Goal: Task Accomplishment & Management: Complete application form

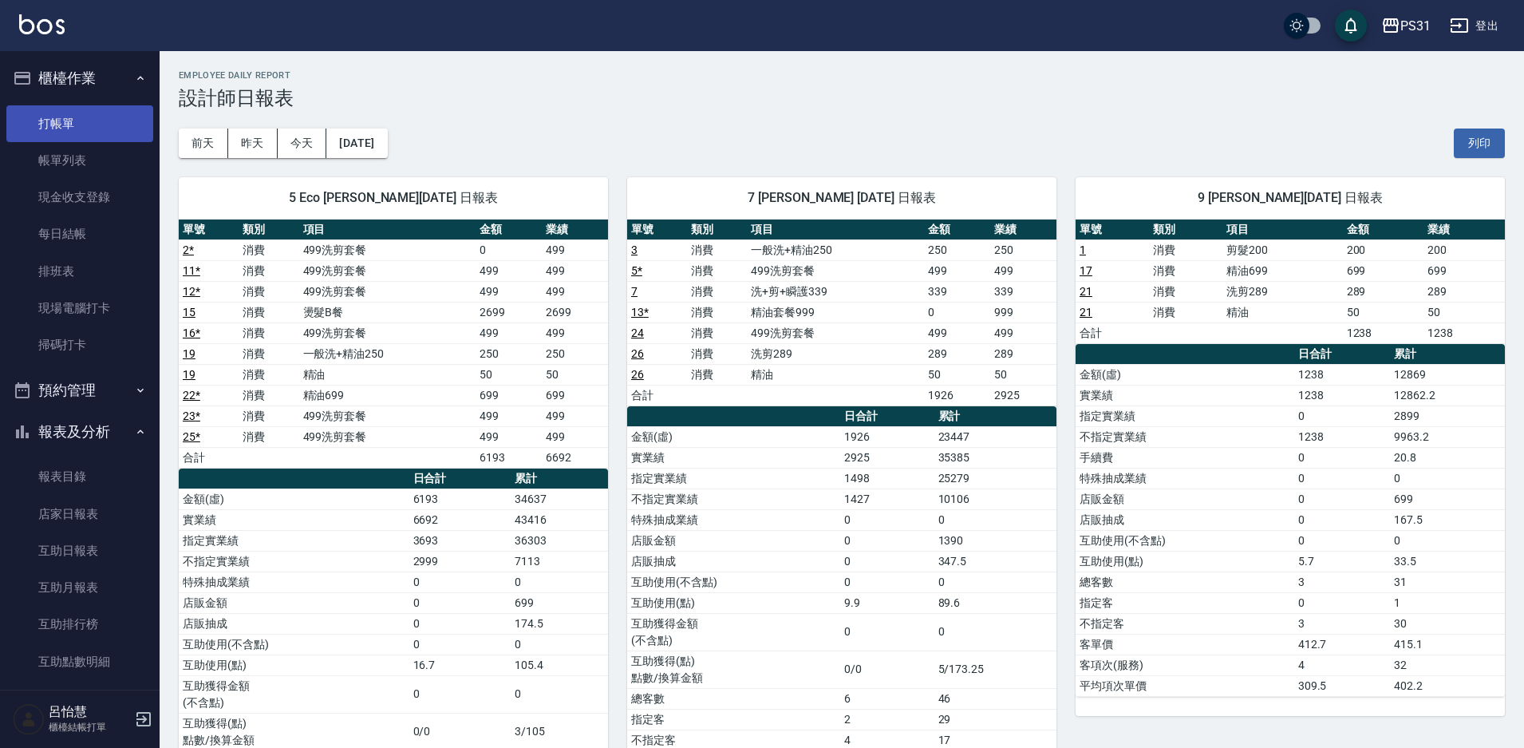
click at [84, 124] on link "打帳單" at bounding box center [79, 123] width 147 height 37
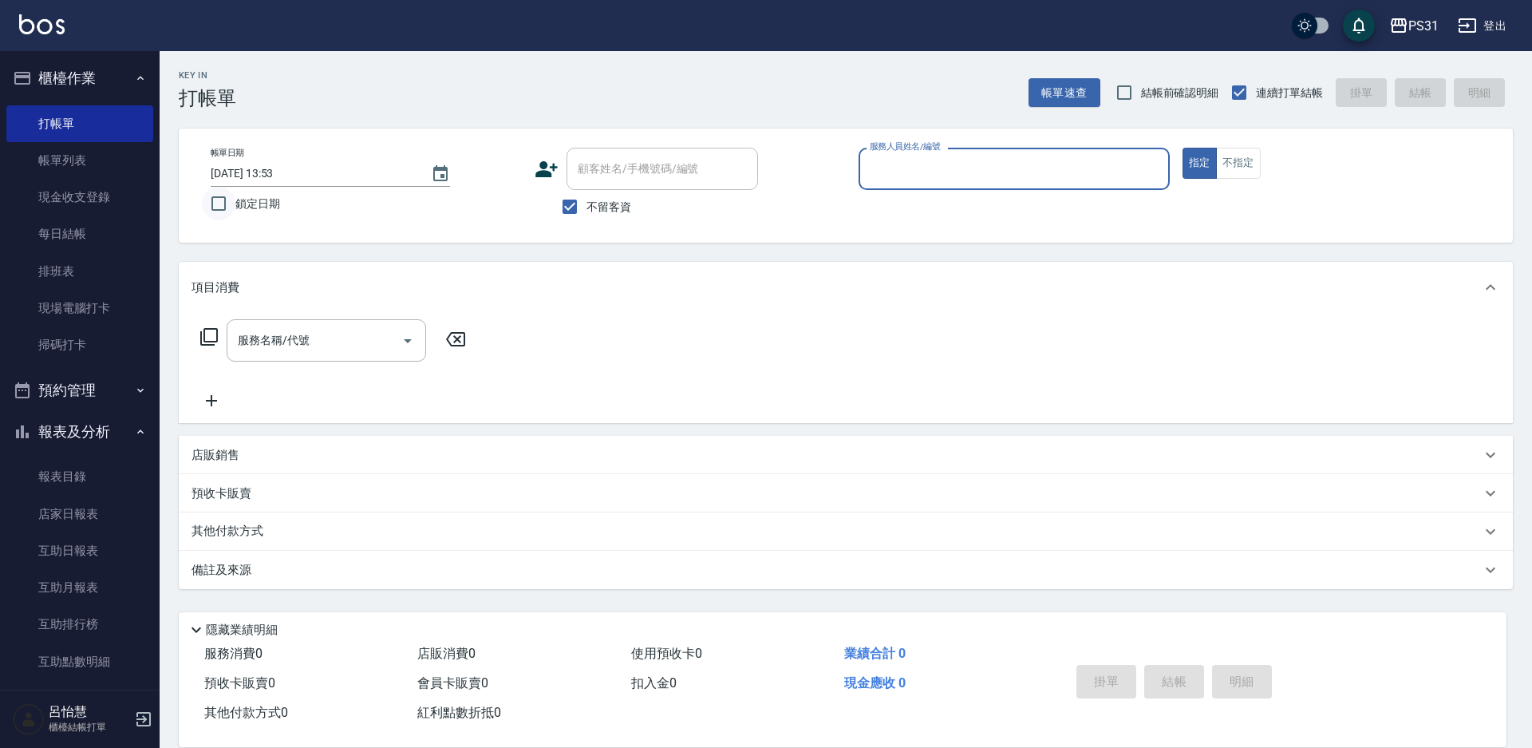
click at [221, 206] on input "鎖定日期" at bounding box center [219, 204] width 34 height 34
checkbox input "true"
click at [305, 341] on div "服務名稱/代號 服務名稱/代號" at bounding box center [326, 340] width 199 height 42
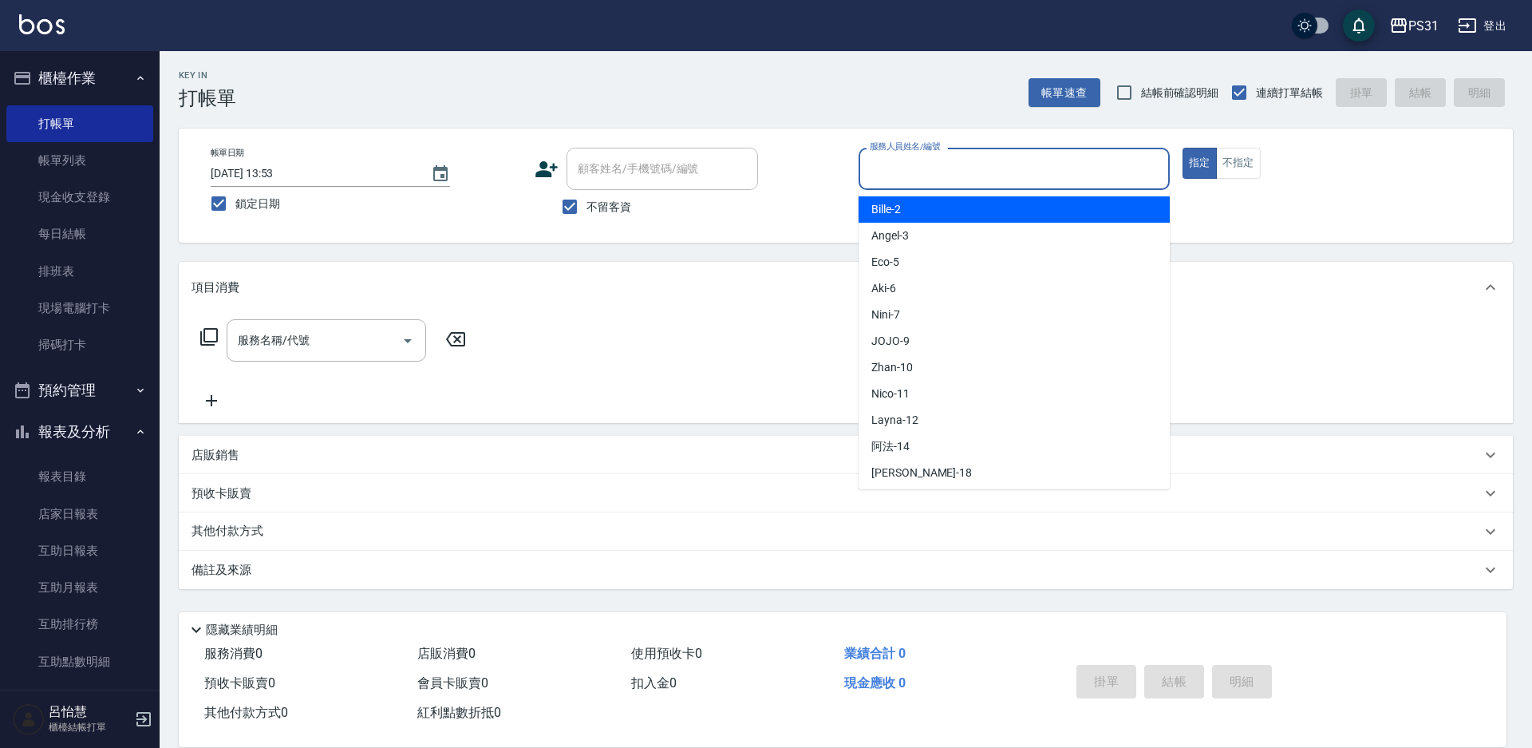
click at [1088, 175] on input "服務人員姓名/編號" at bounding box center [1014, 169] width 297 height 28
type input "Bille-2"
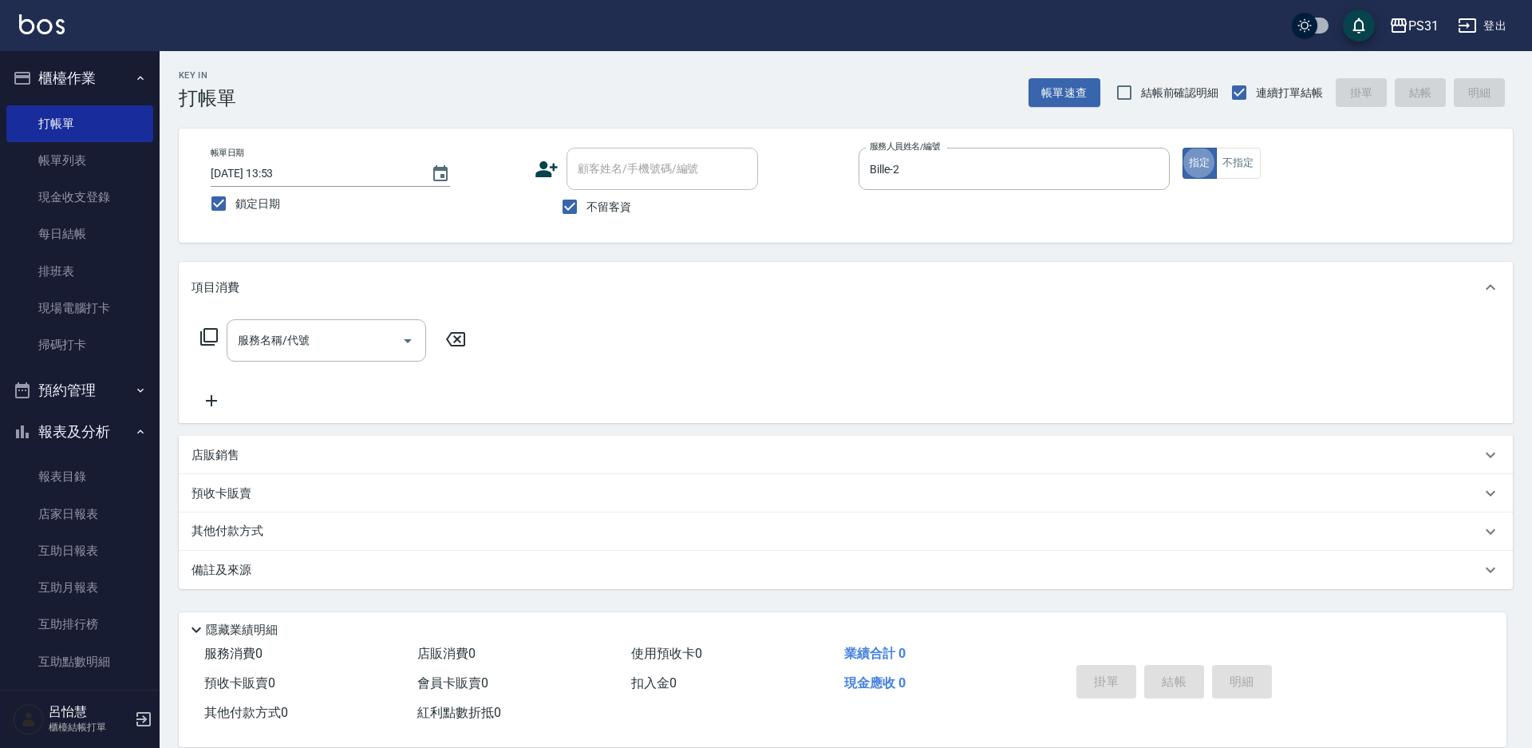
type button "true"
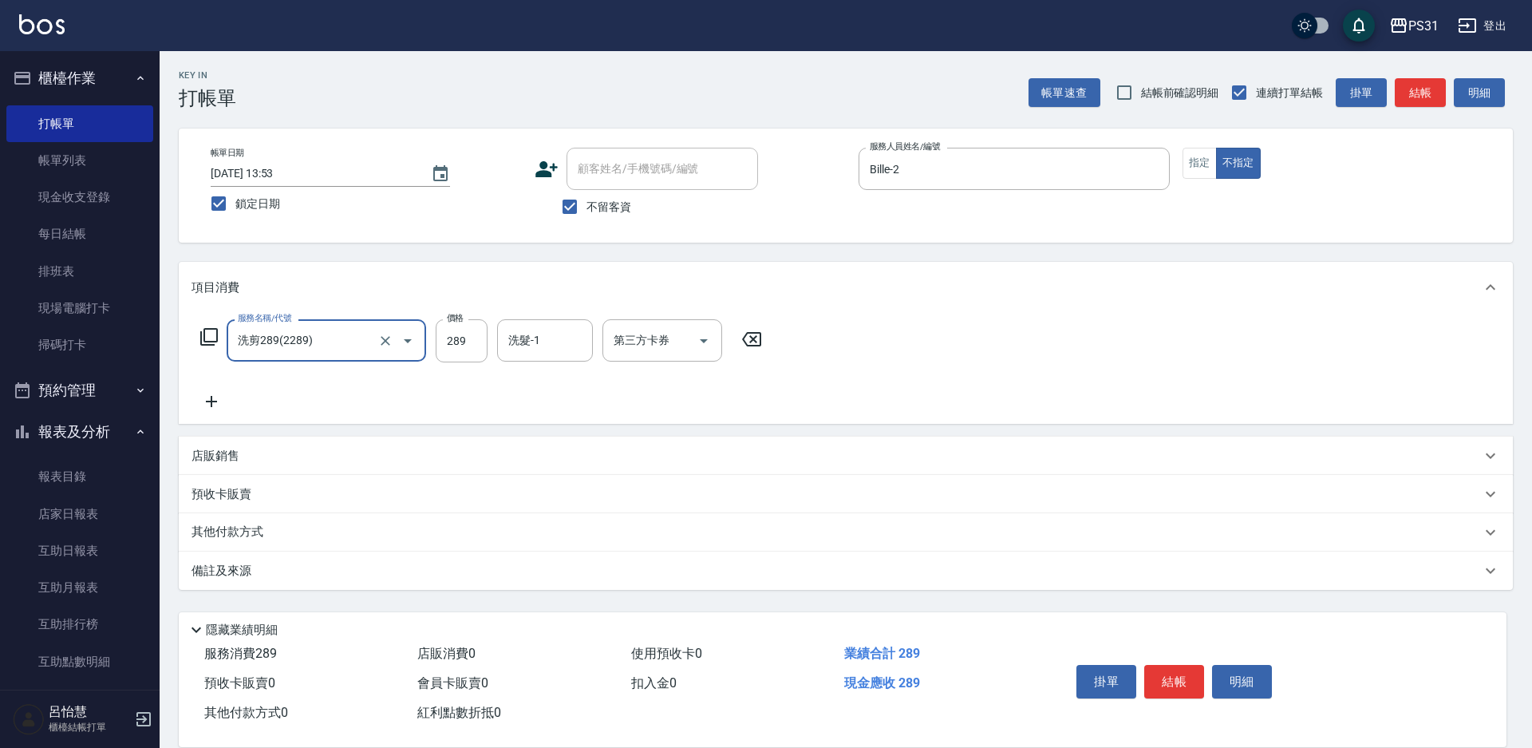
type input "洗剪289(2289)"
type input "陳聖軒-32"
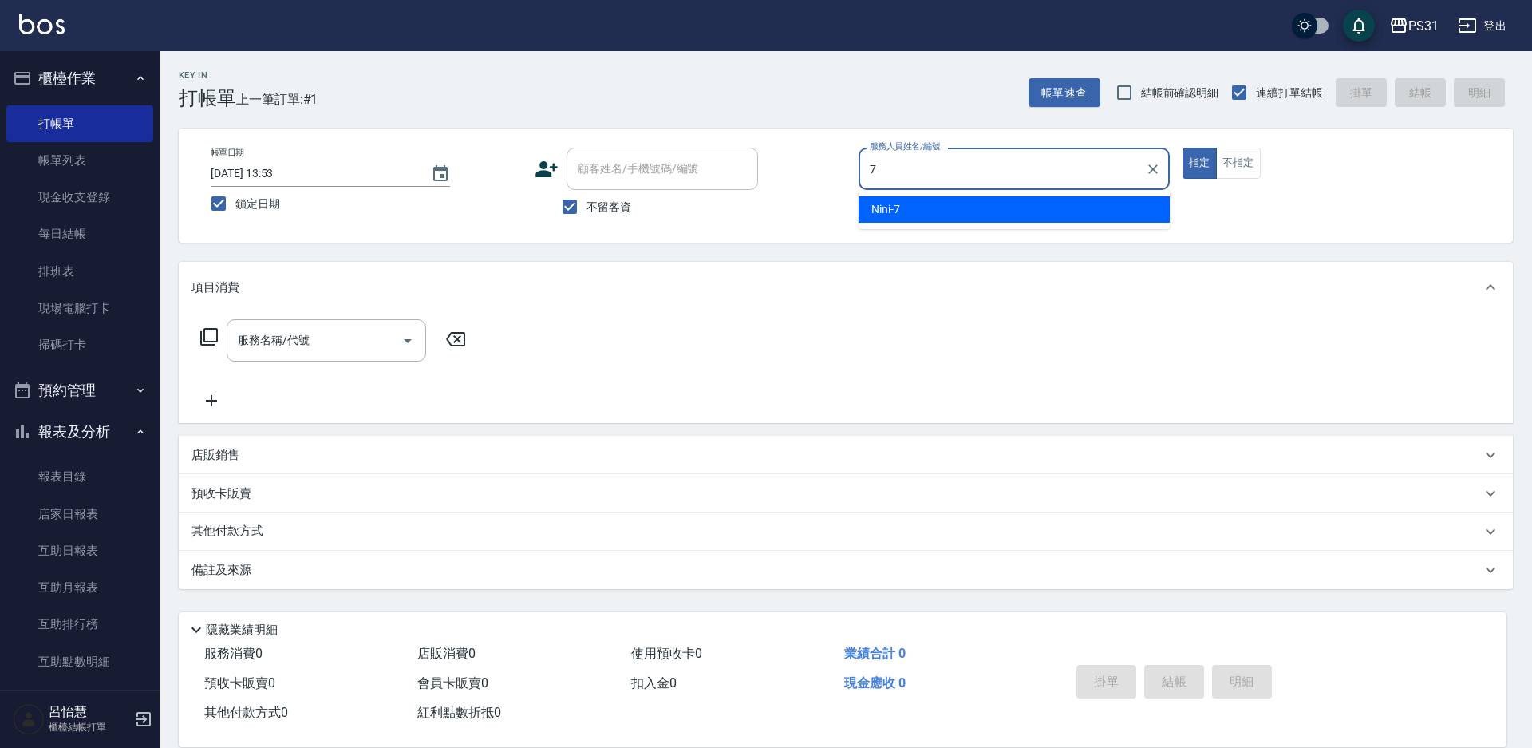
type input "Nini-7"
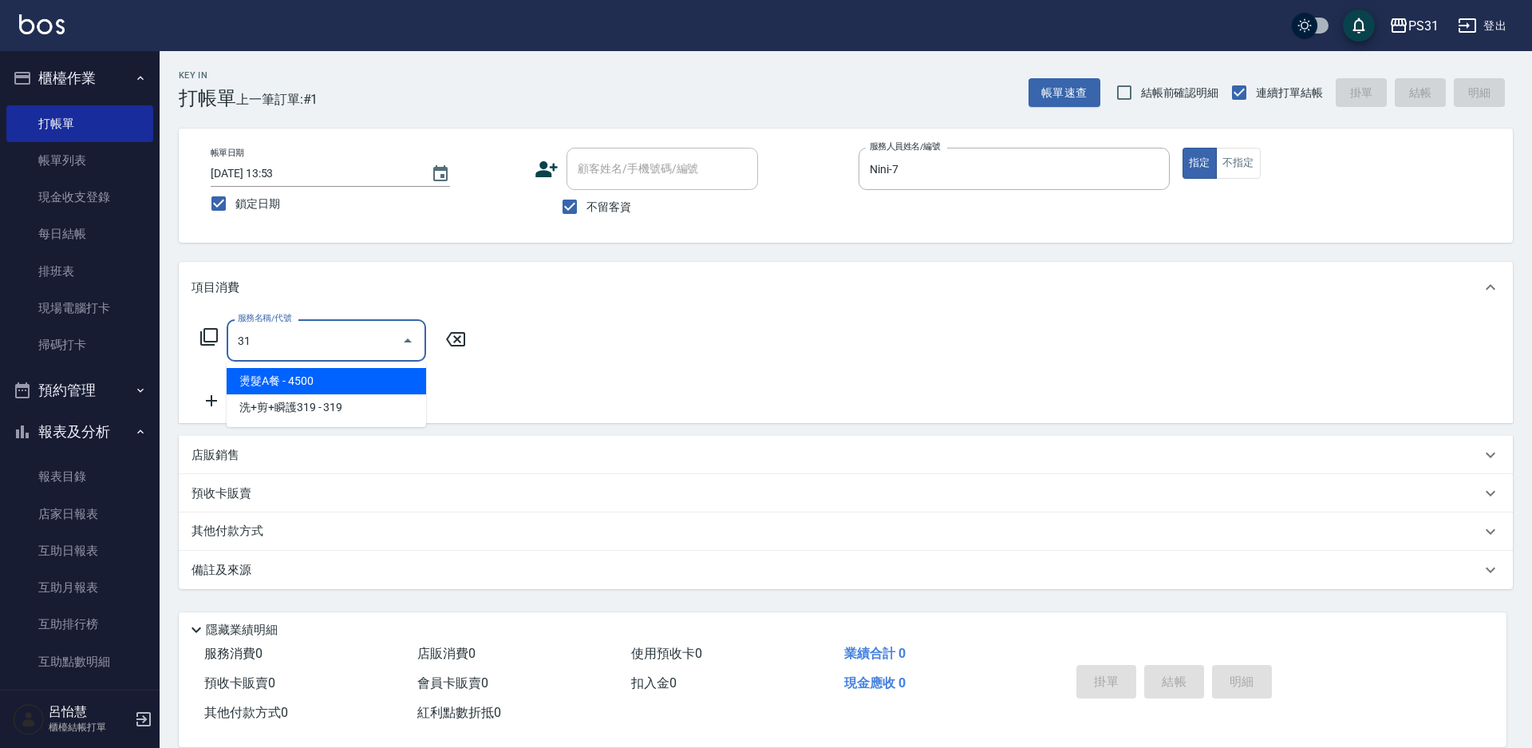
type input "3"
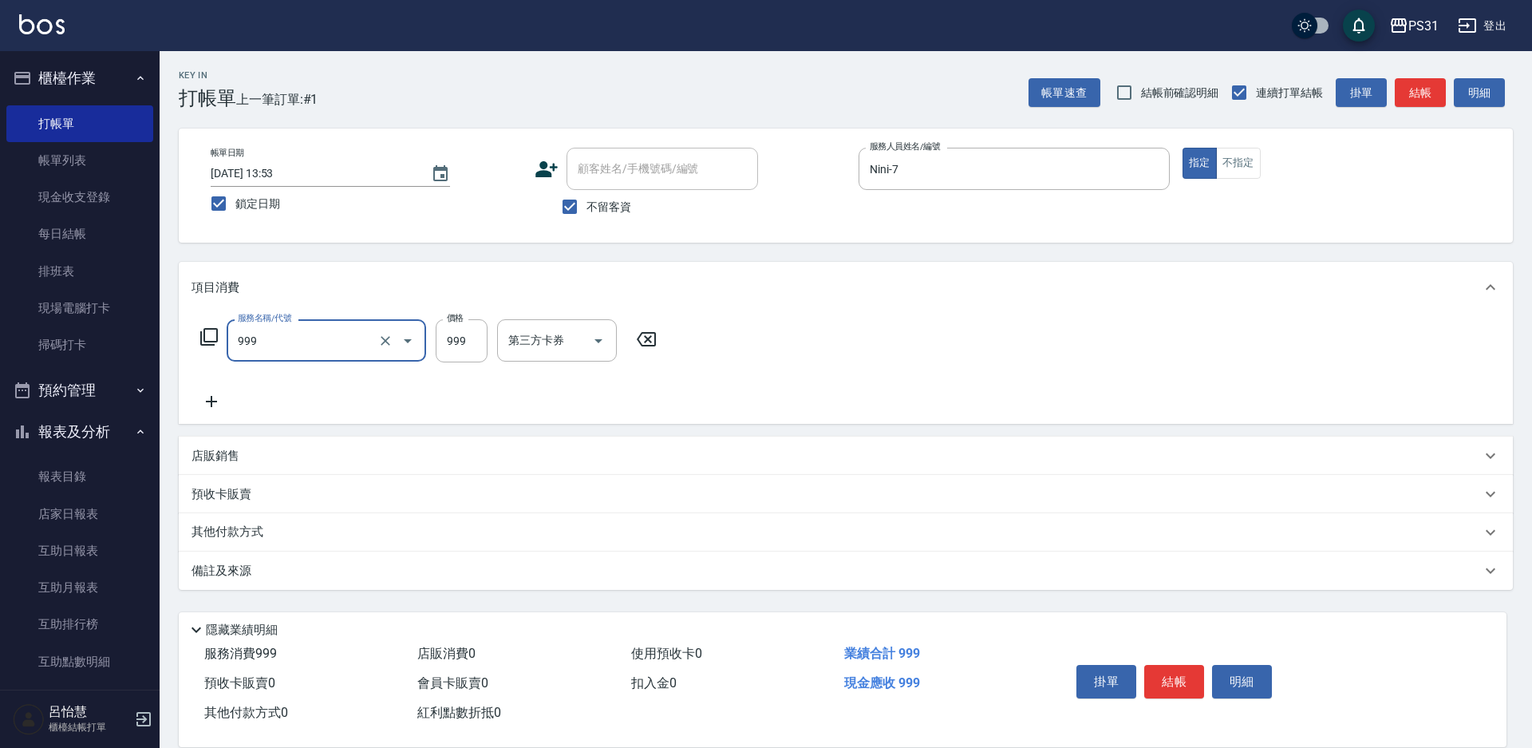
type input "精油套餐999(999)"
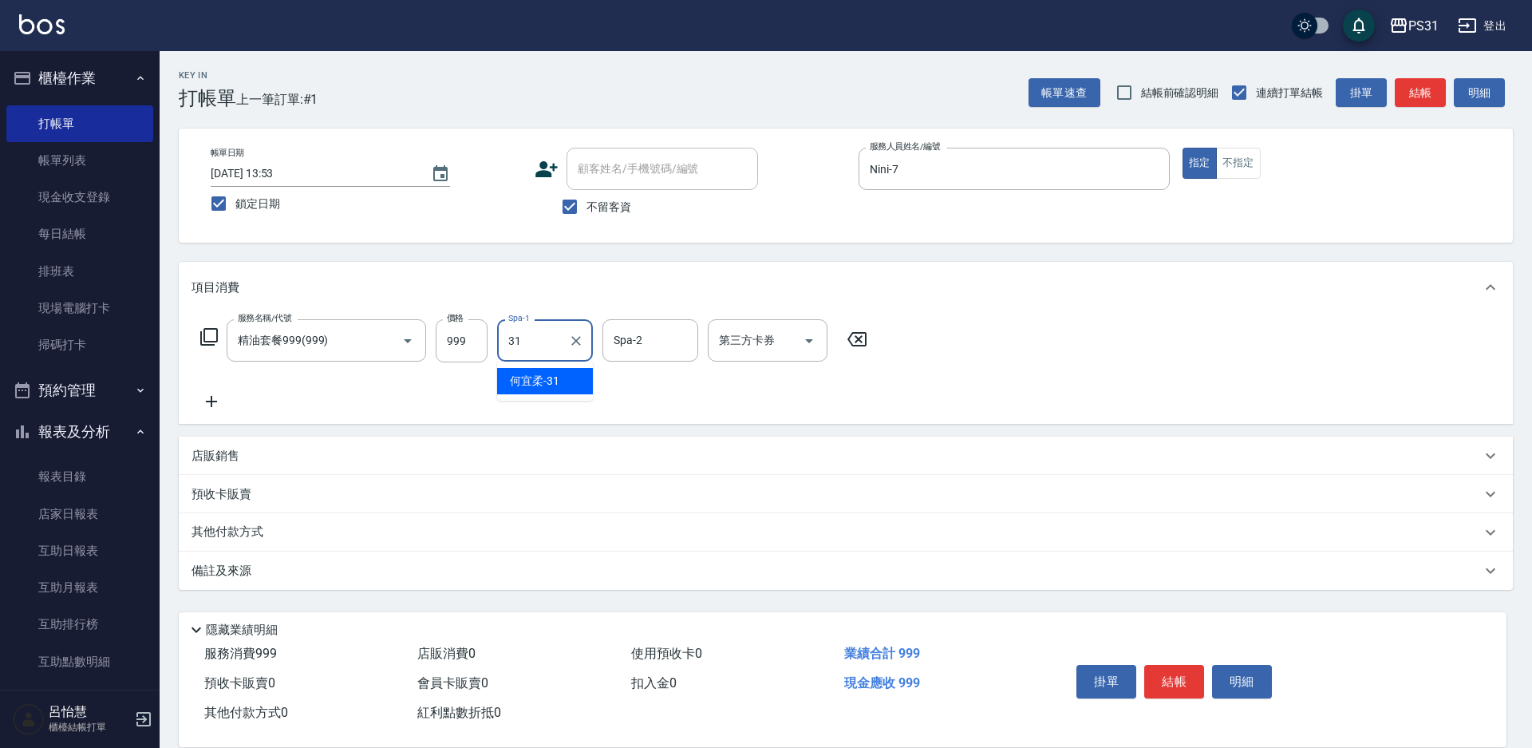
type input "何宜柔-31"
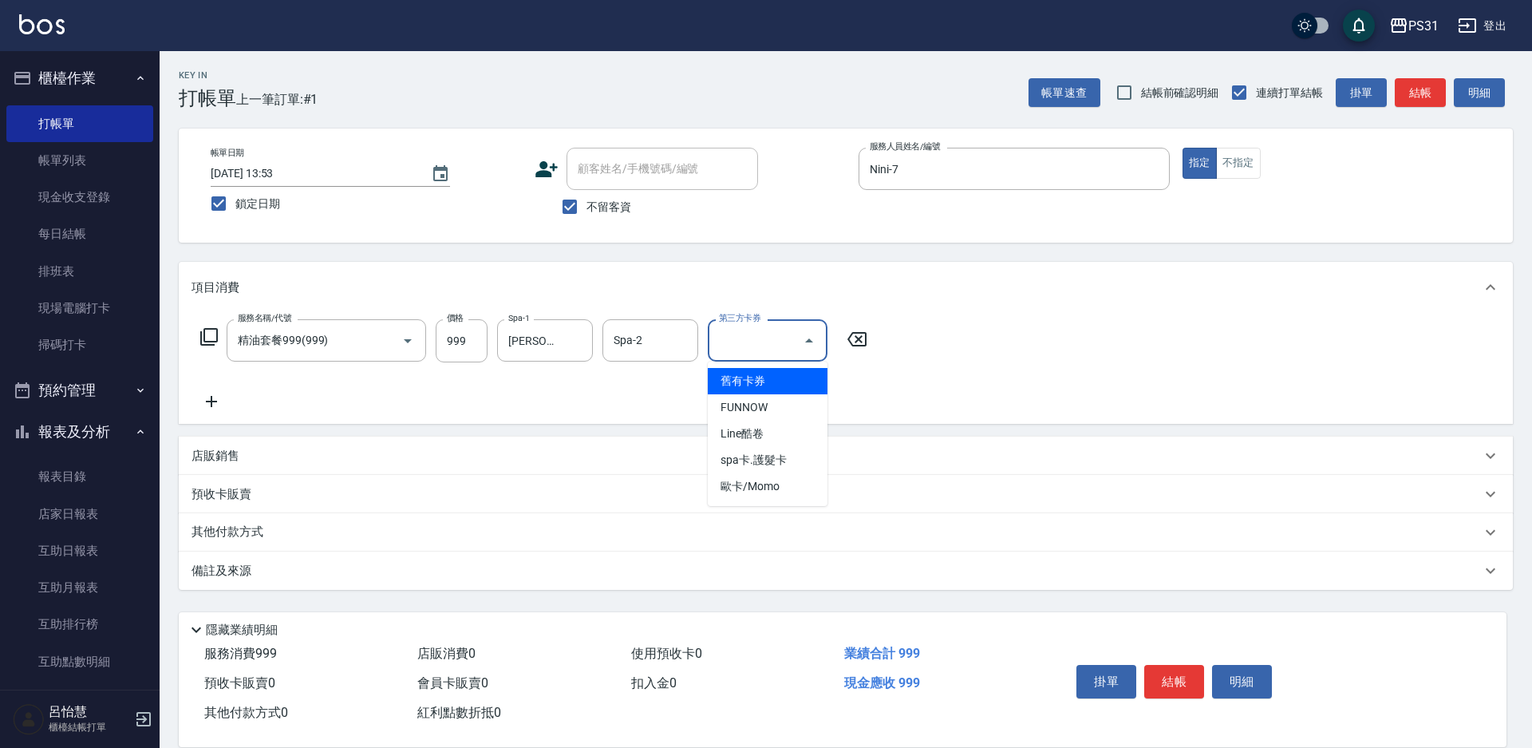
type input "舊有卡券"
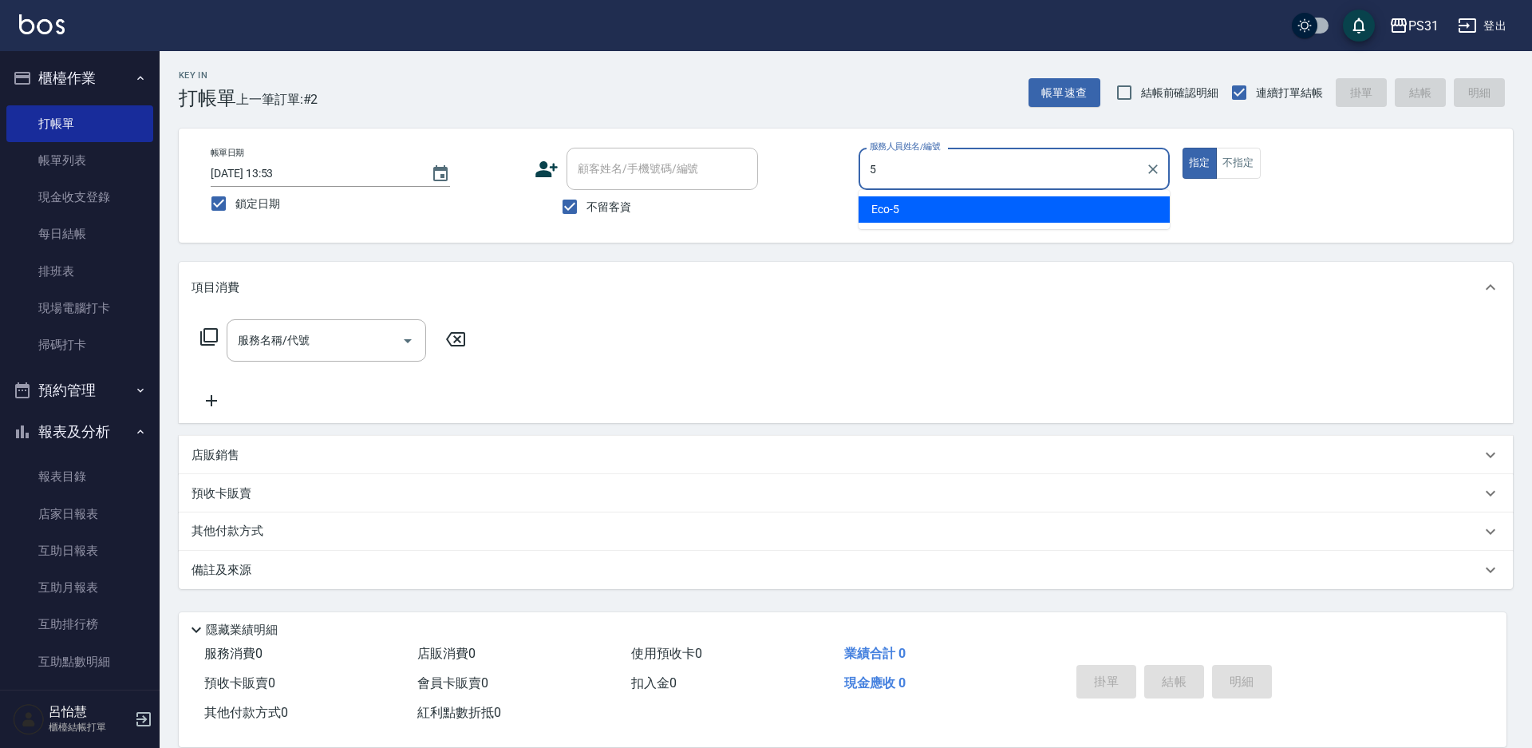
type input "Eco-5"
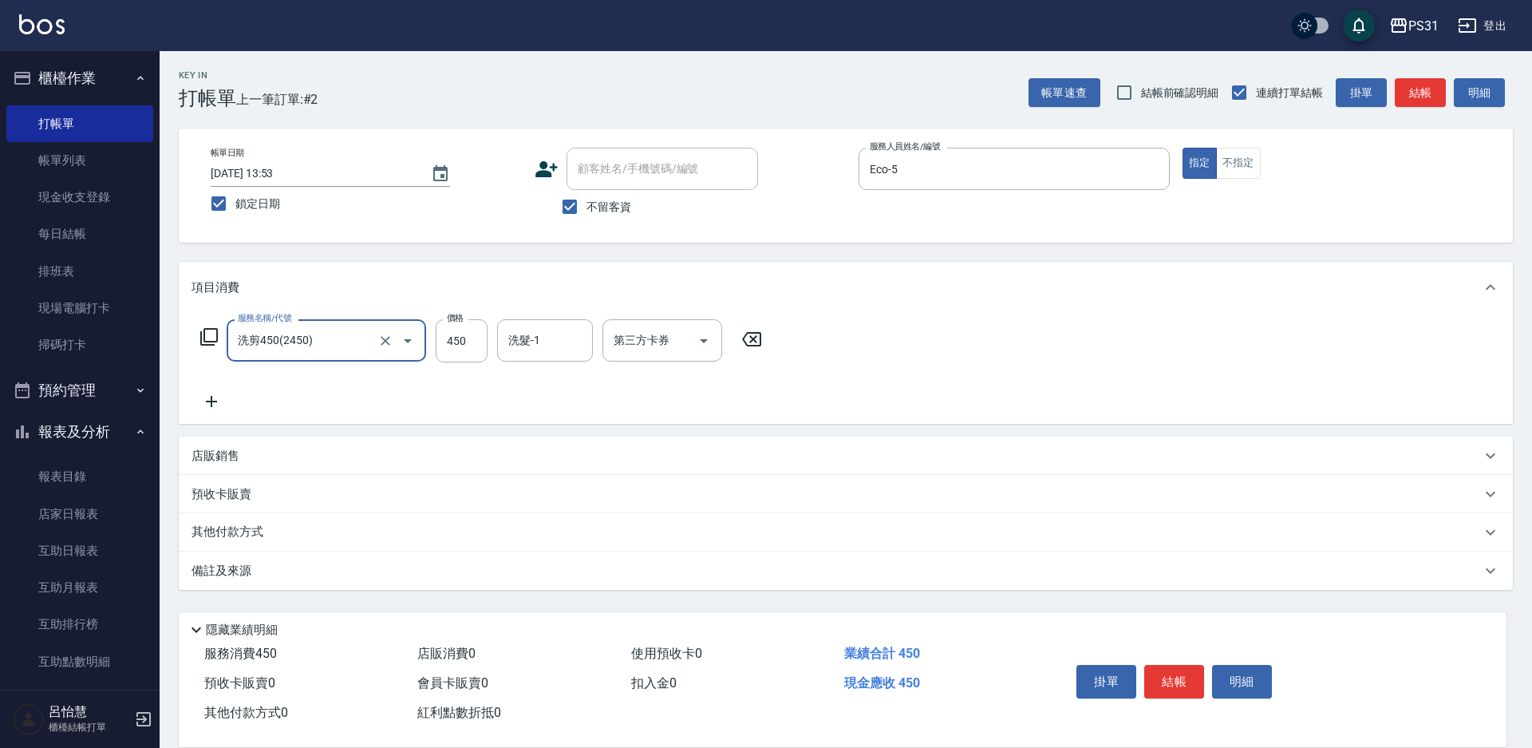
type input "洗剪450(2450)"
type input "豆豆-43"
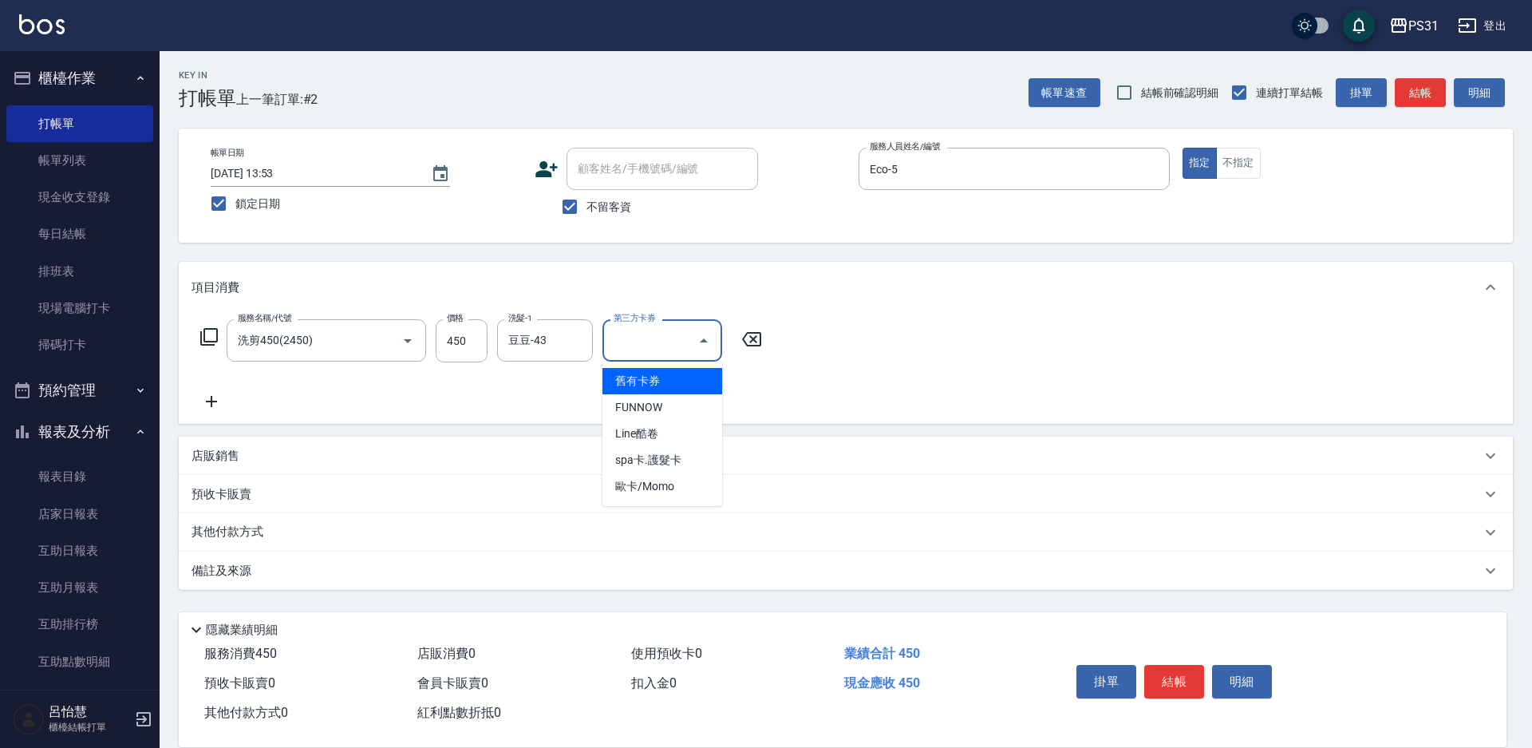
type input "舊有卡券"
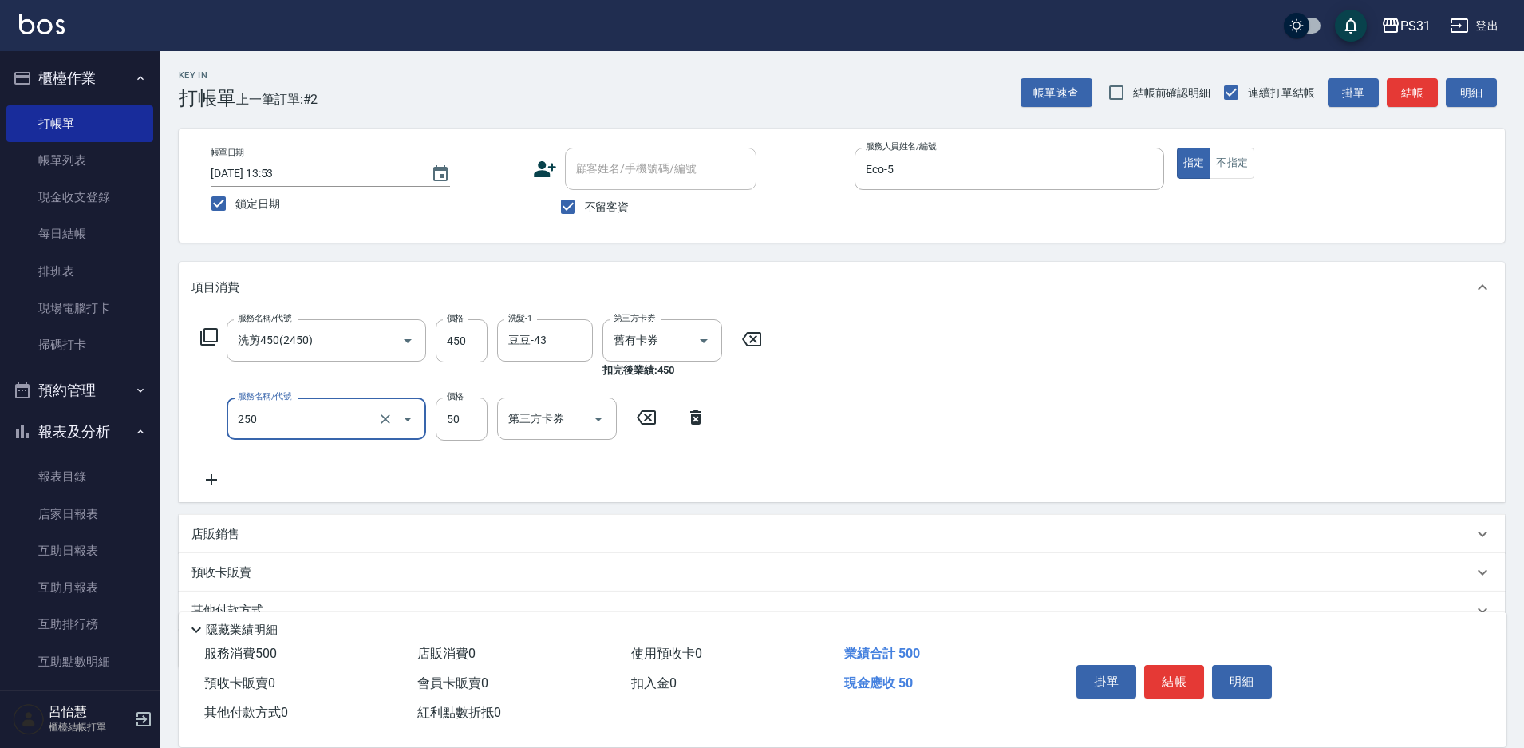
type input "剪瀏海(250)"
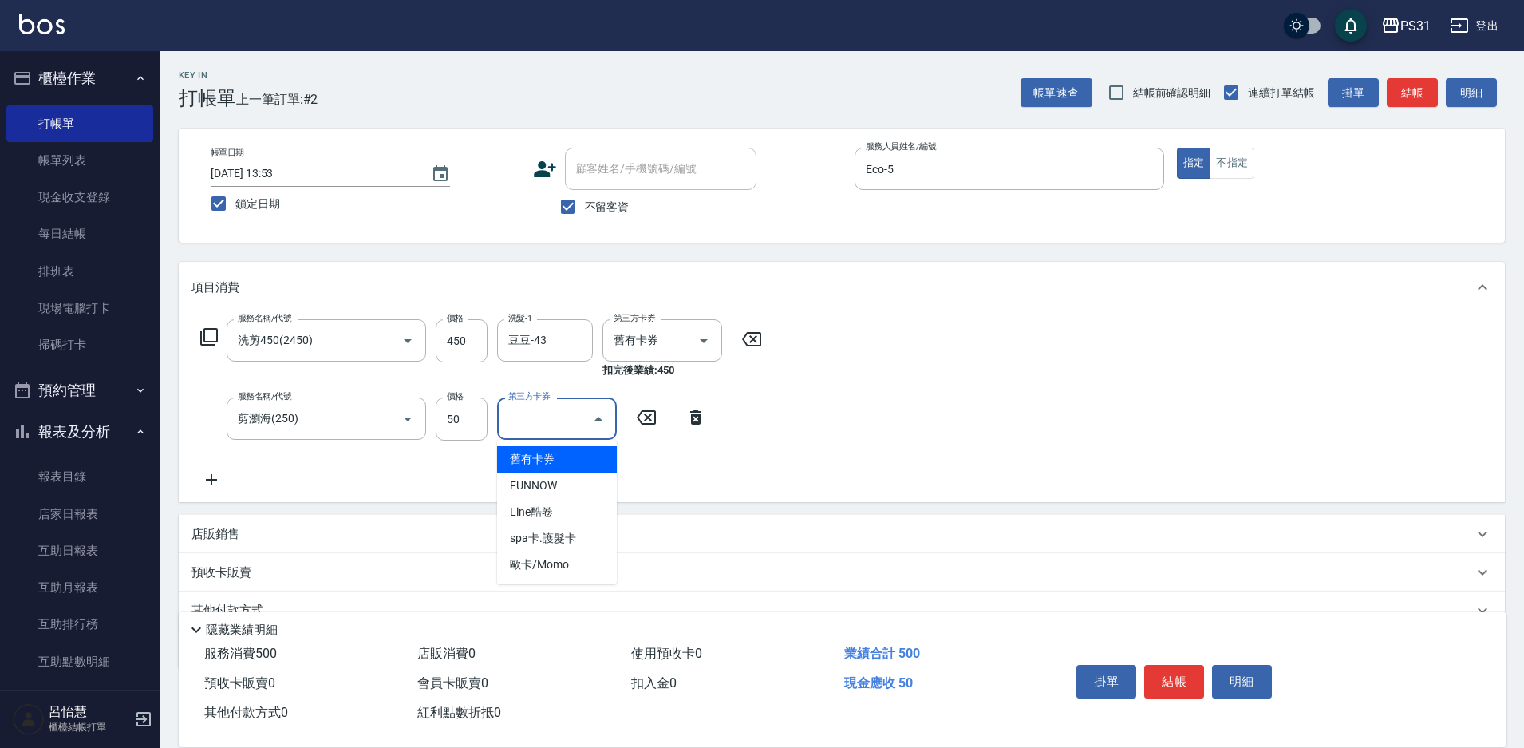
type input "舊有卡券"
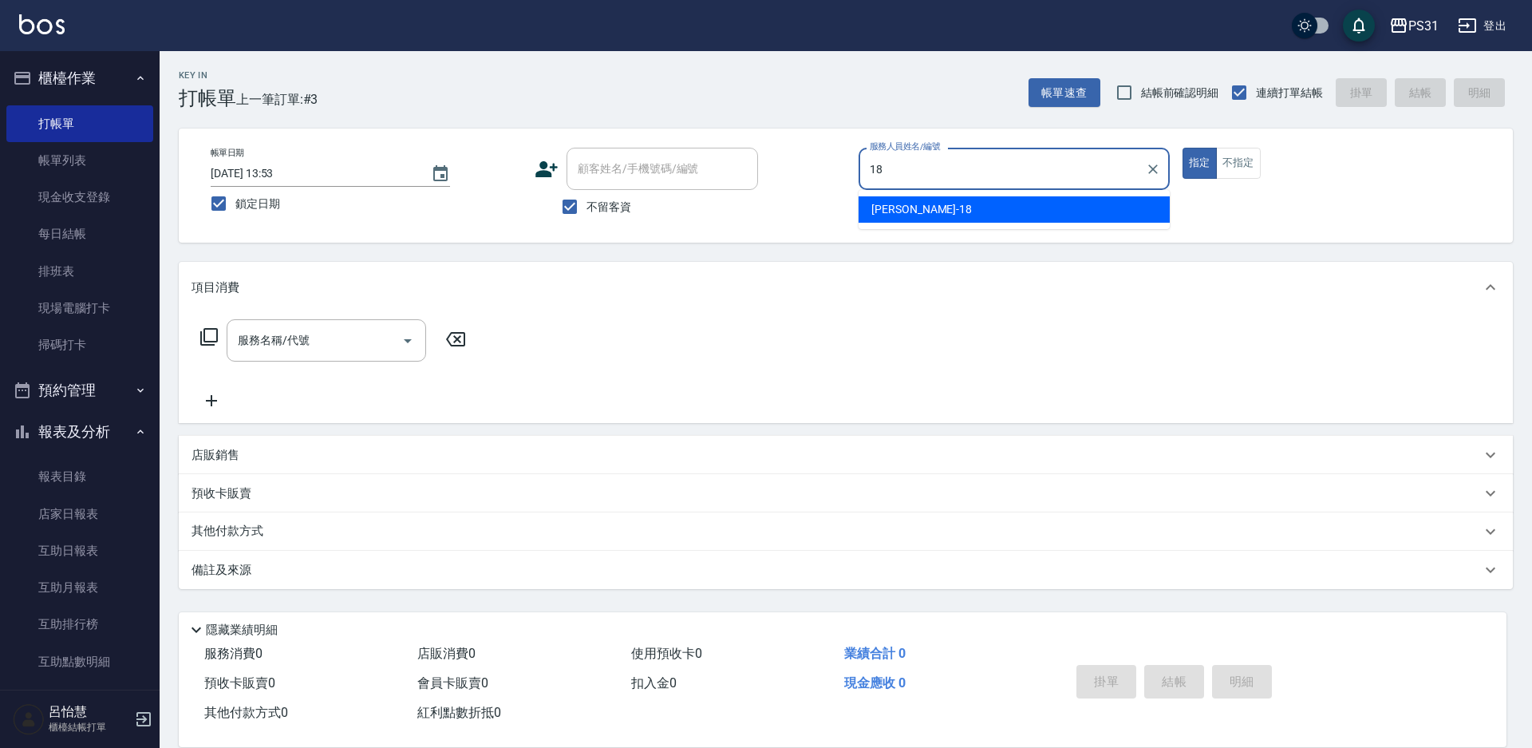
type input "Rita-18"
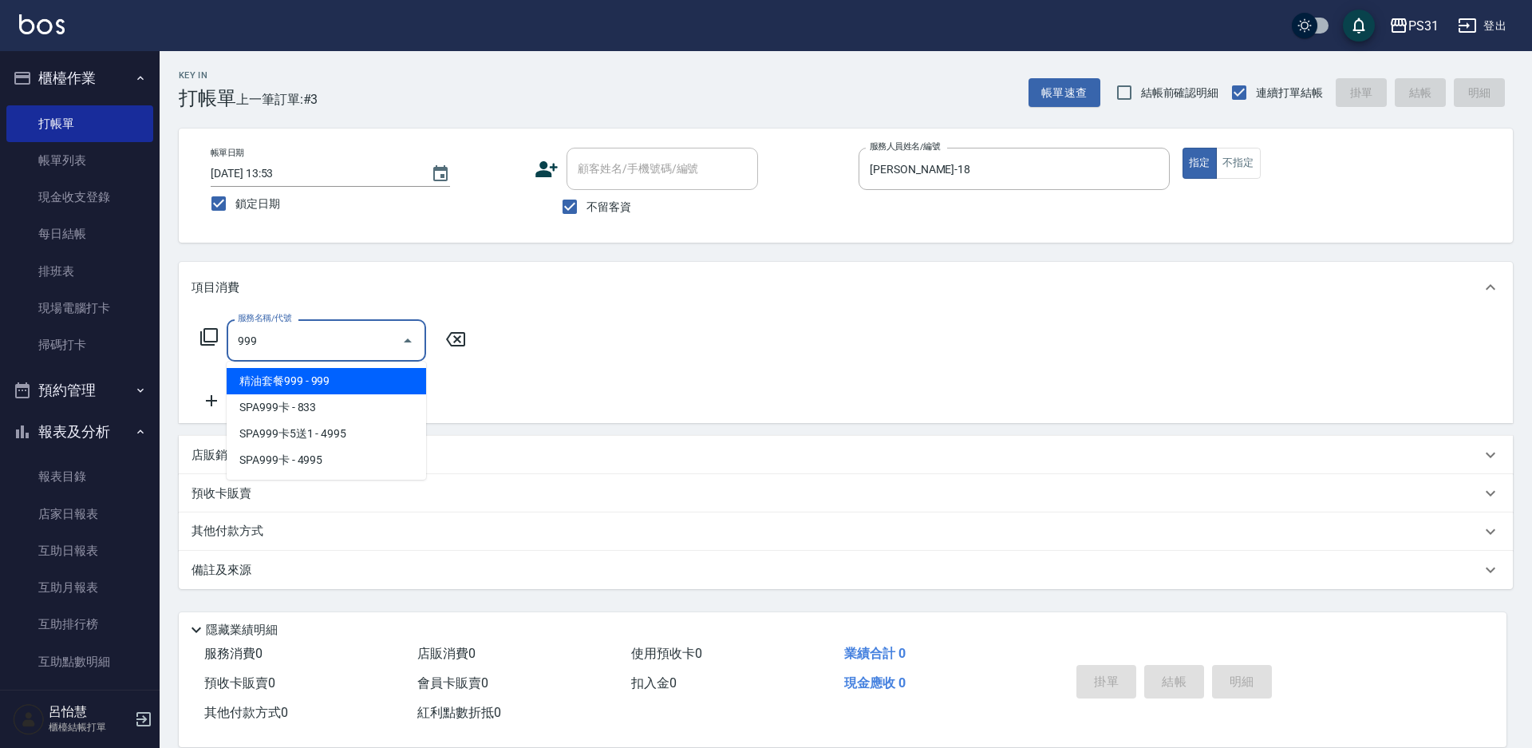
type input "精油套餐999(999)"
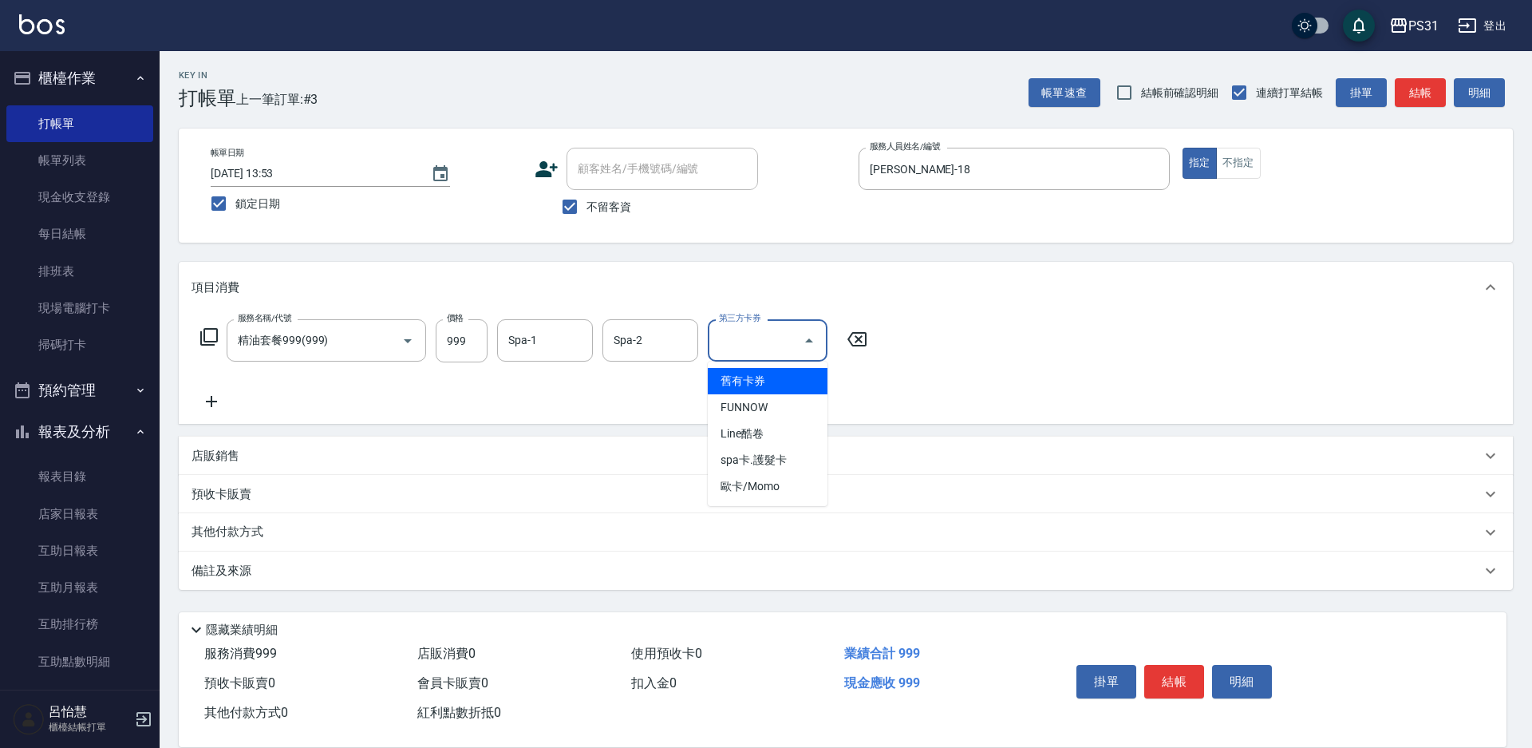
type input "舊有卡券"
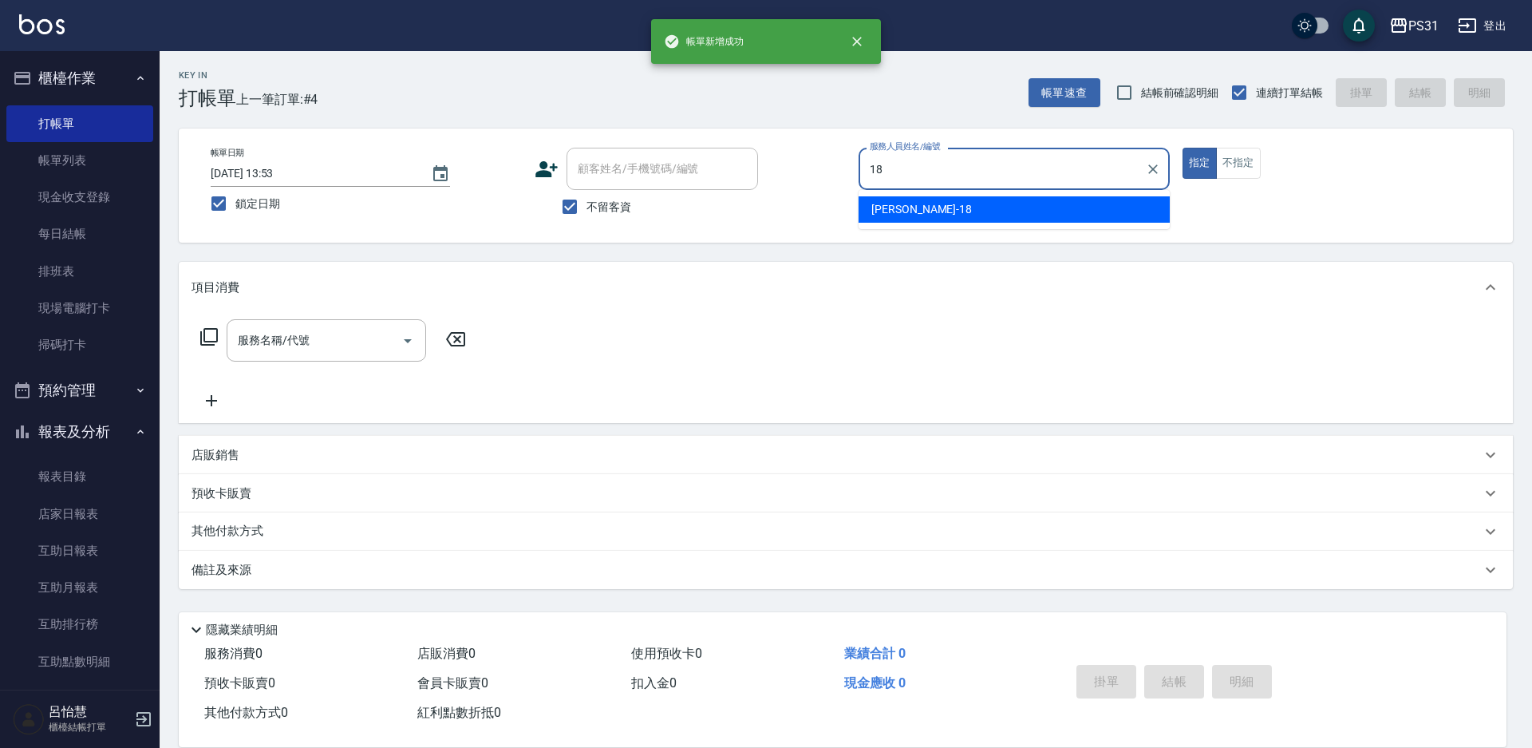
type input "Rita-18"
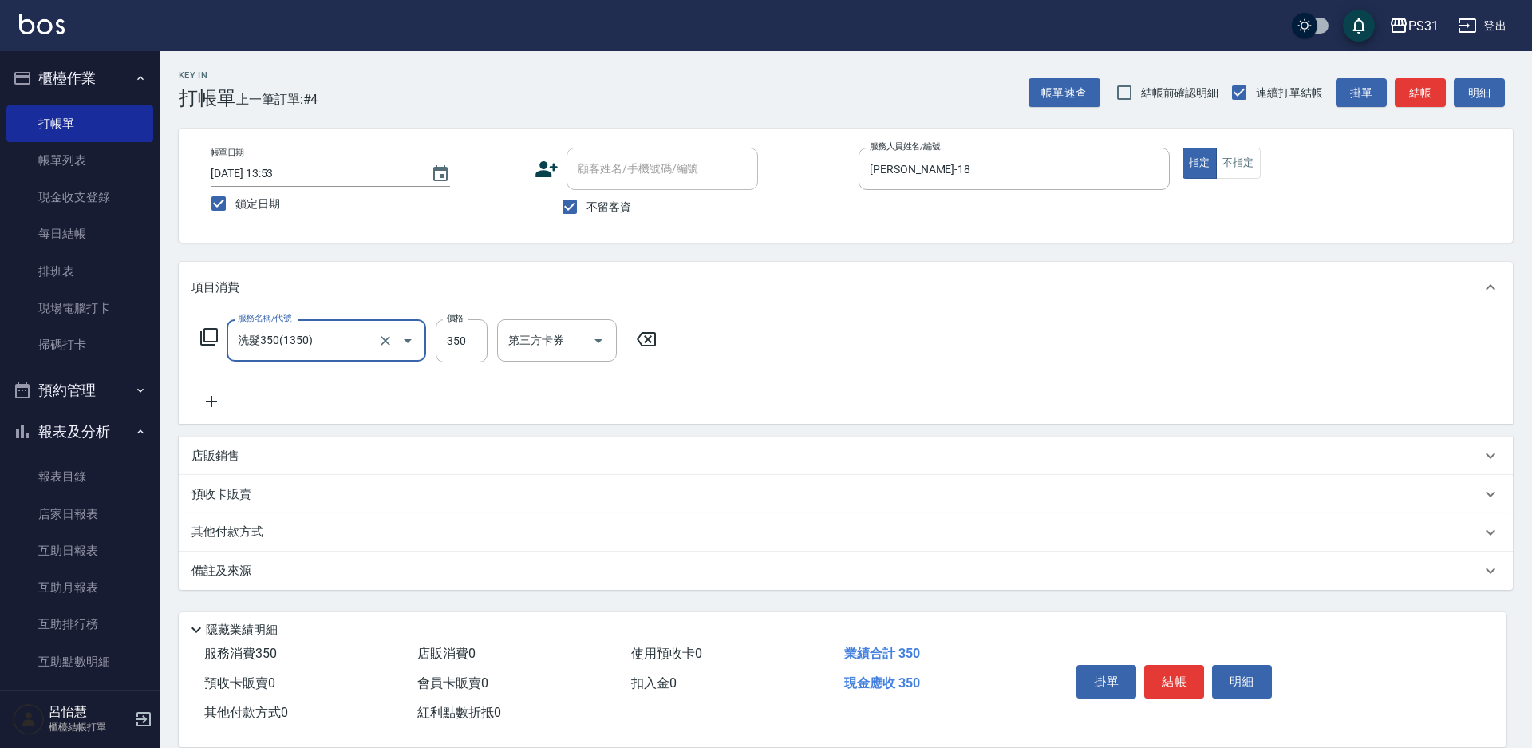
type input "洗髮350(1350)"
click at [381, 347] on icon "Clear" at bounding box center [385, 341] width 16 height 16
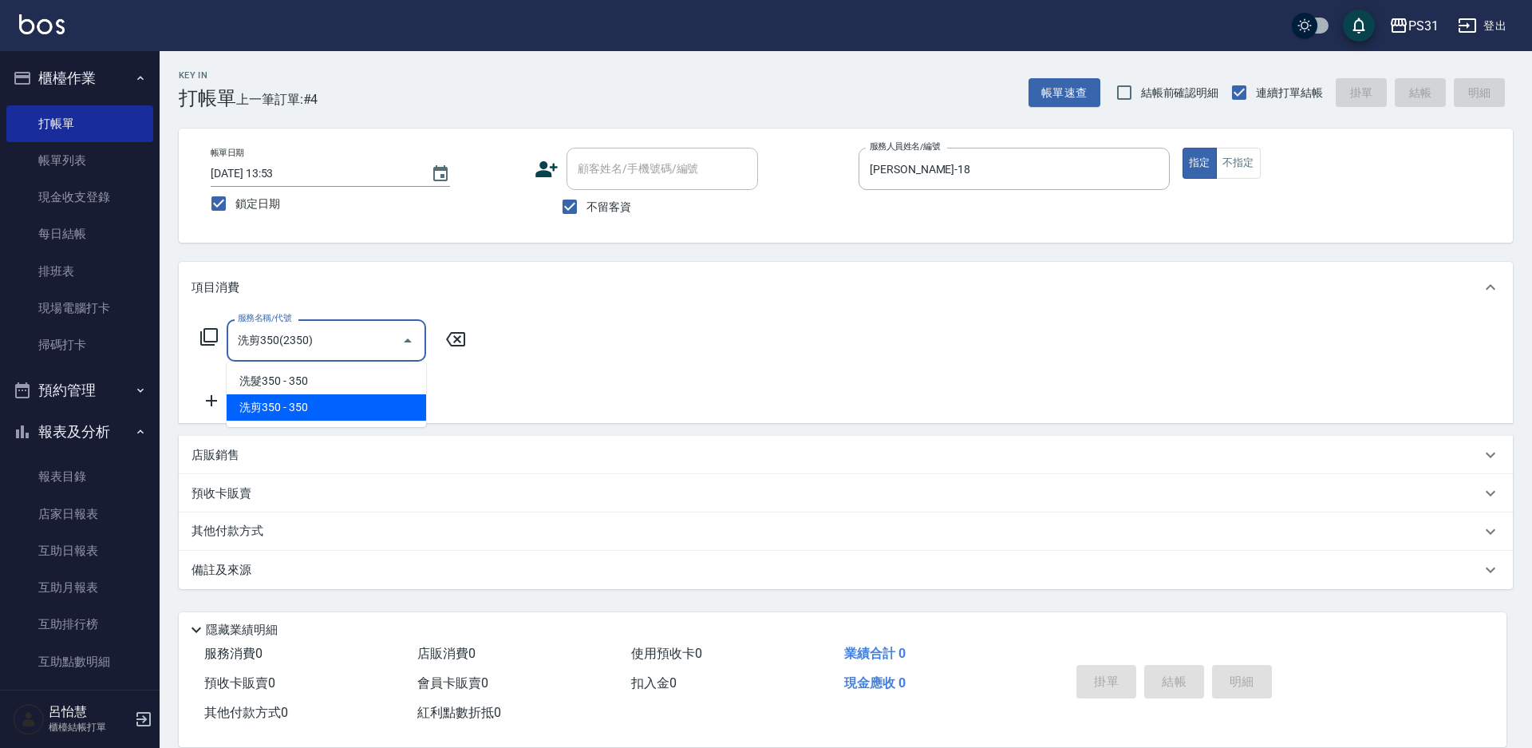
type input "洗剪350(2350)"
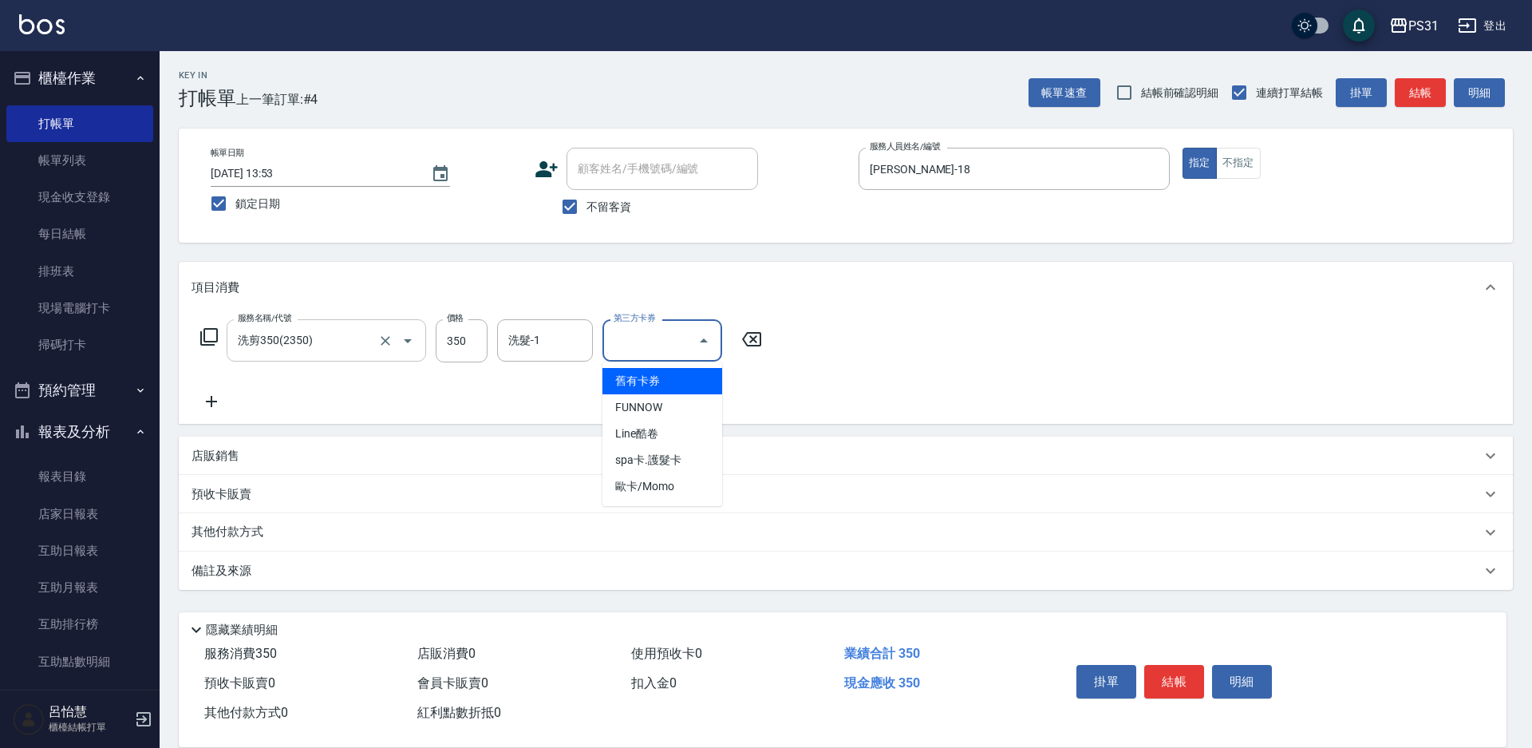
type input "舊有卡券"
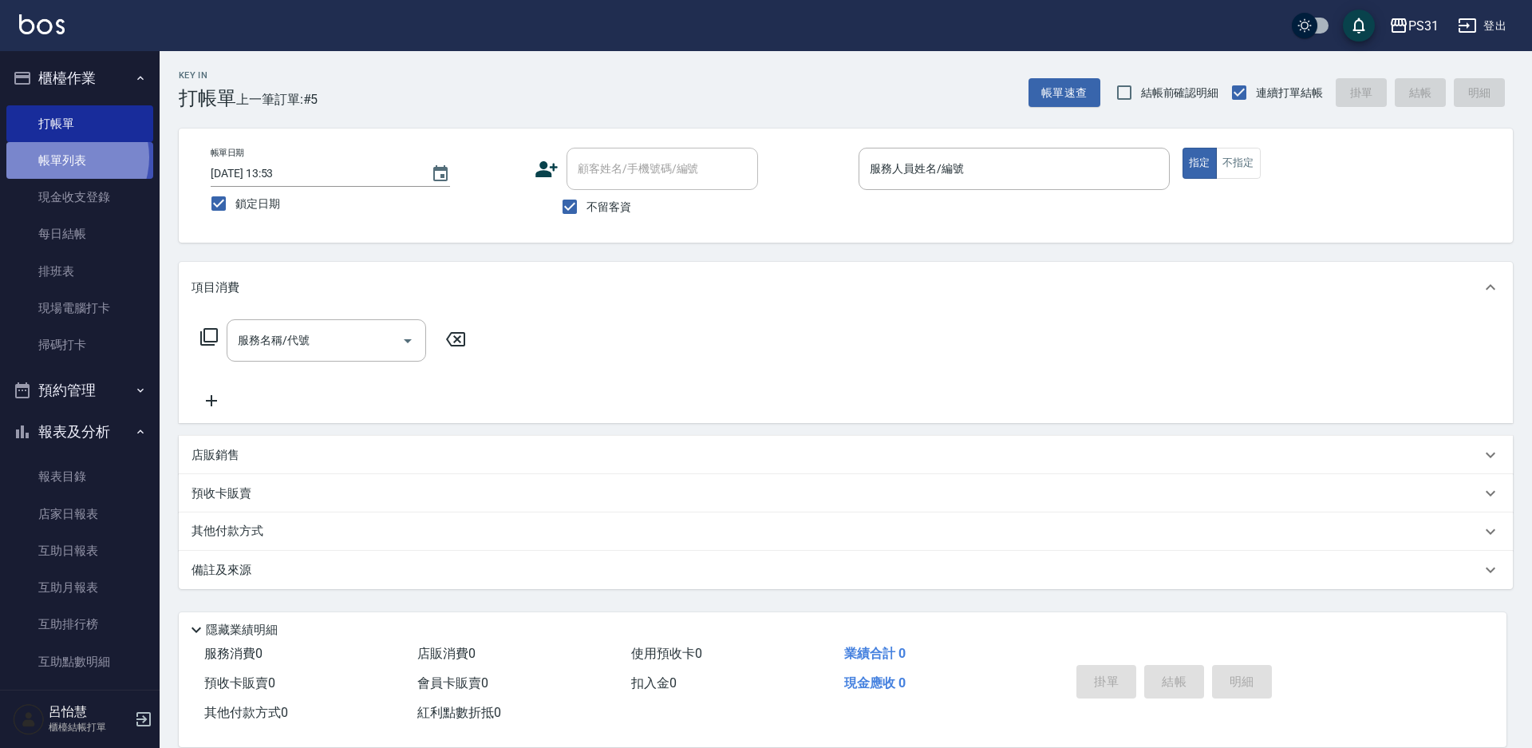
click at [66, 157] on link "帳單列表" at bounding box center [79, 160] width 147 height 37
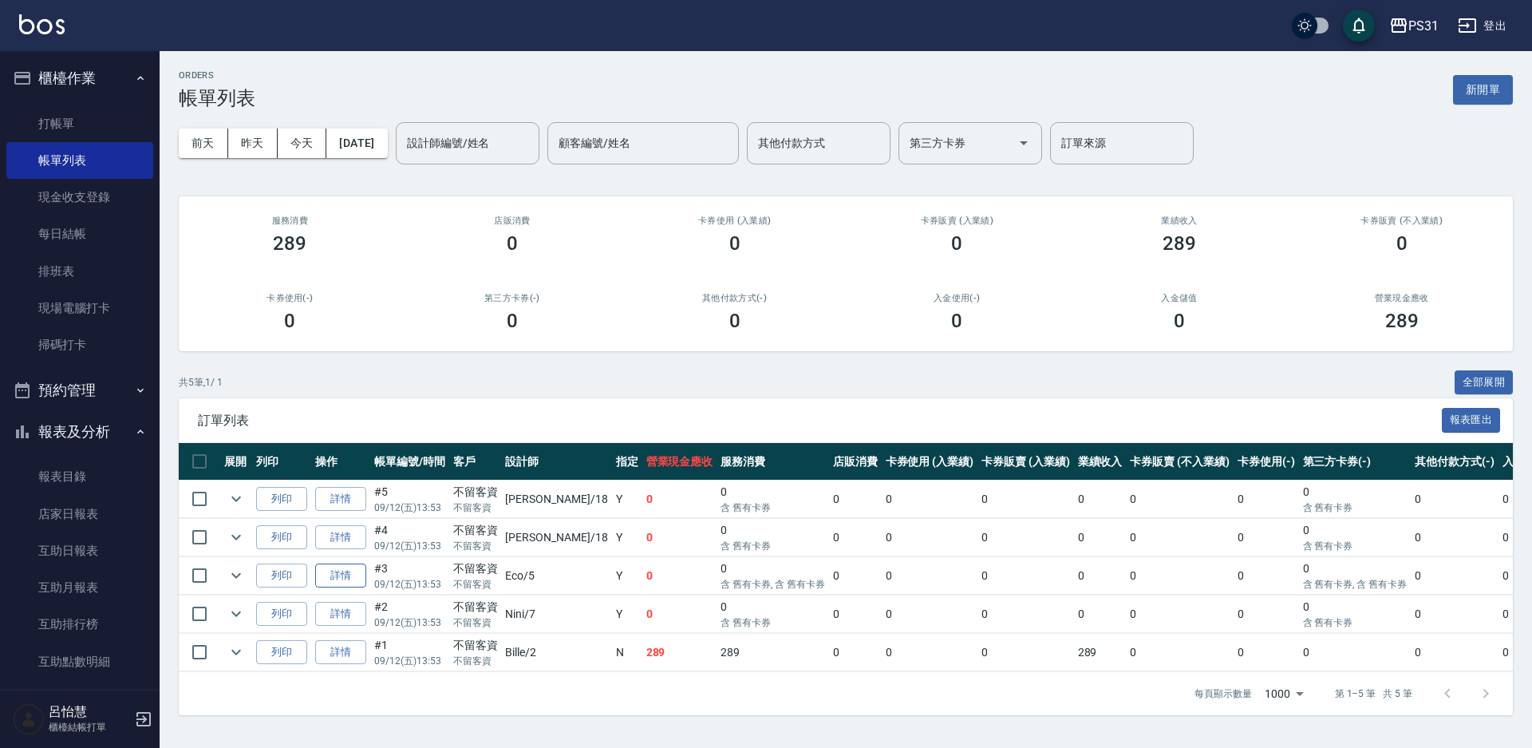
click at [331, 573] on link "詳情" at bounding box center [340, 575] width 51 height 25
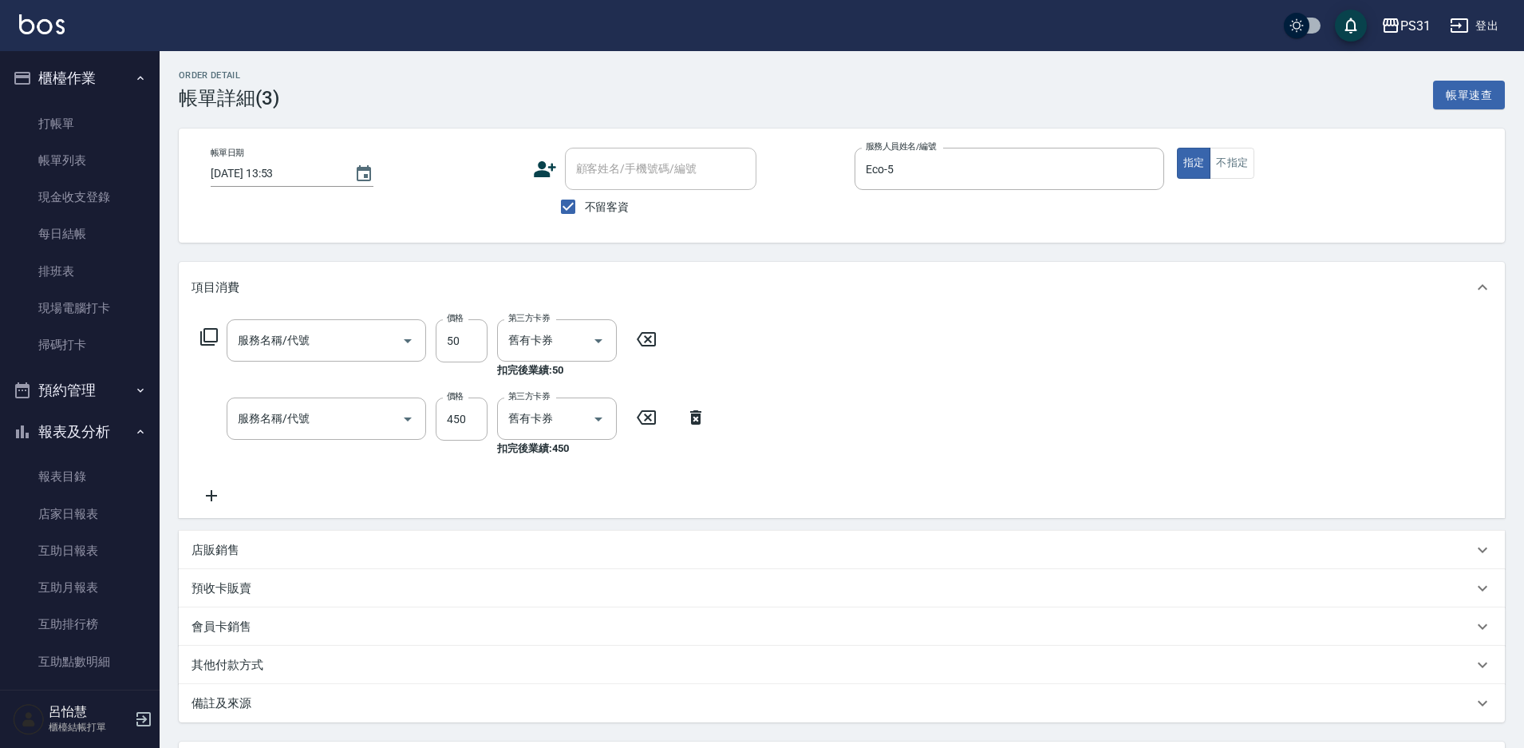
type input "2025/09/12 13:53"
checkbox input "true"
type input "Eco-5"
type input "剪瀏海(250)"
type input "洗剪450(2450)"
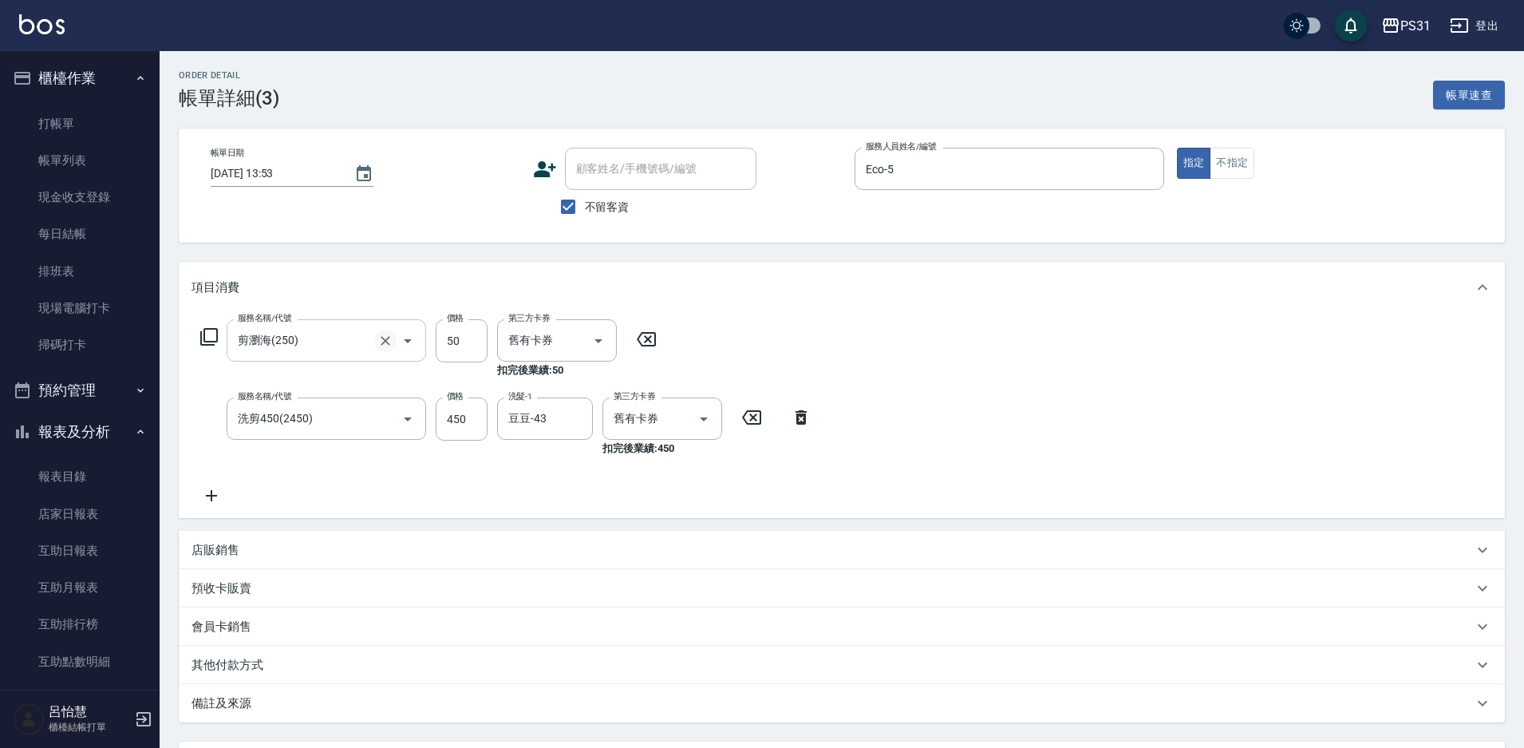
click at [377, 341] on button "Clear" at bounding box center [385, 341] width 22 height 22
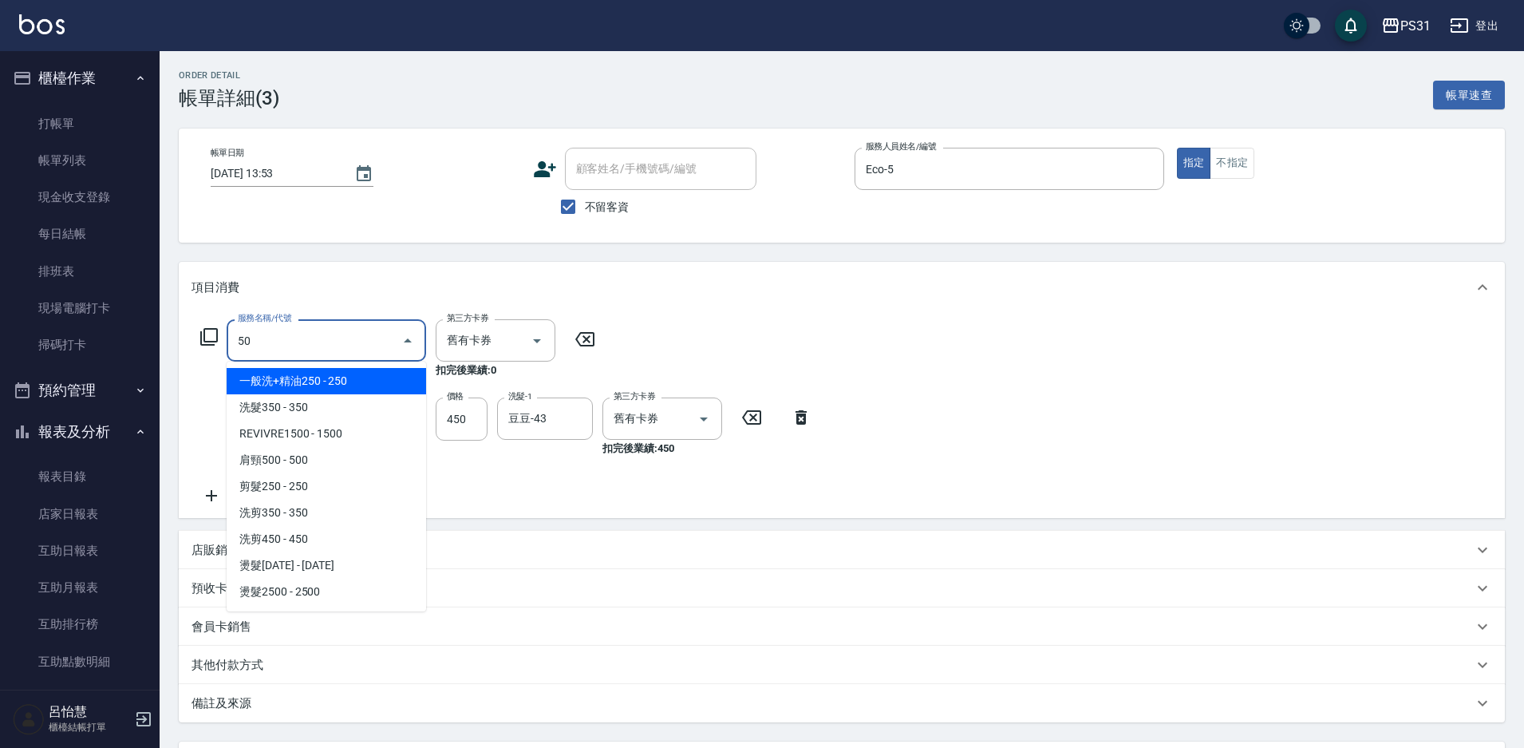
type input "5"
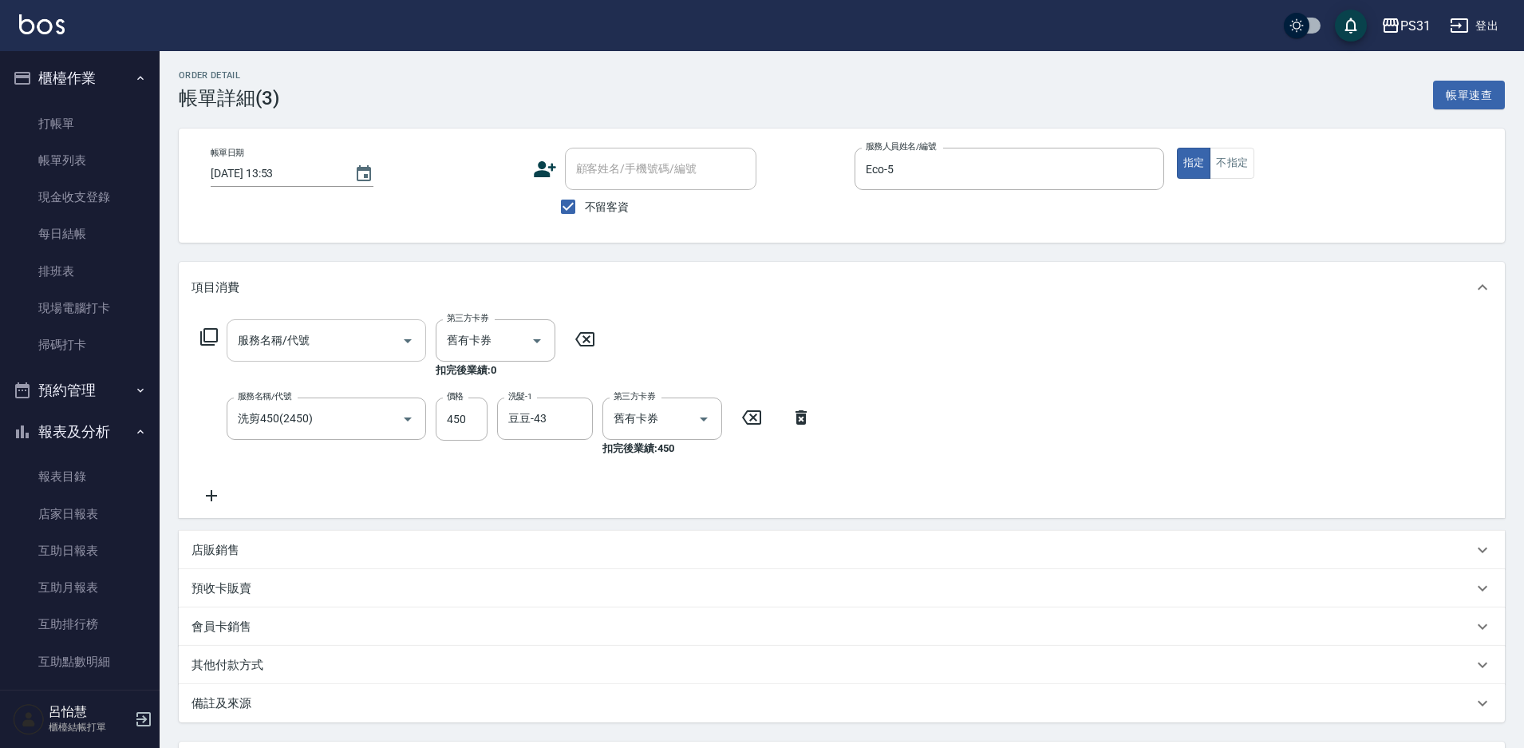
click at [208, 342] on icon at bounding box center [209, 337] width 18 height 18
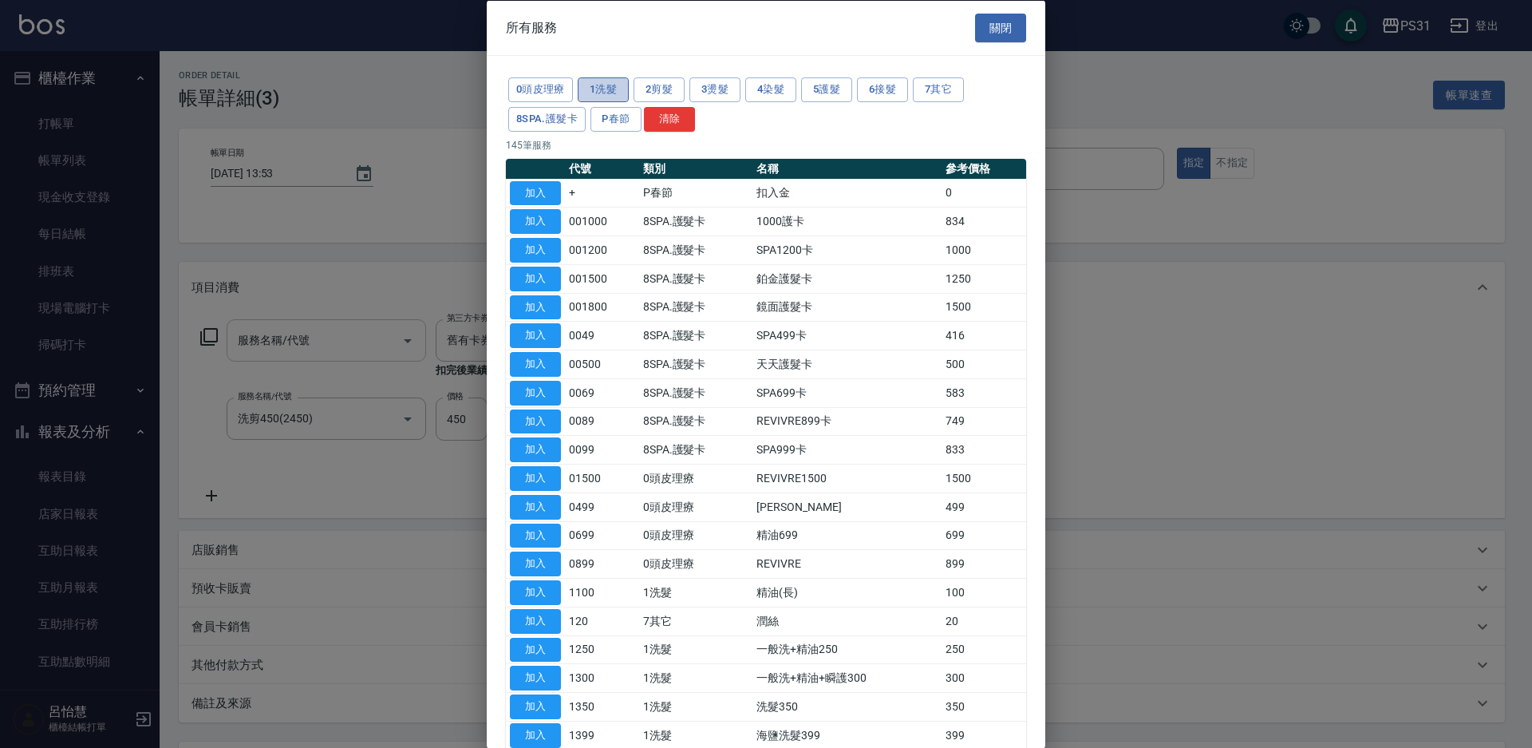
click at [596, 89] on button "1洗髮" at bounding box center [603, 89] width 51 height 25
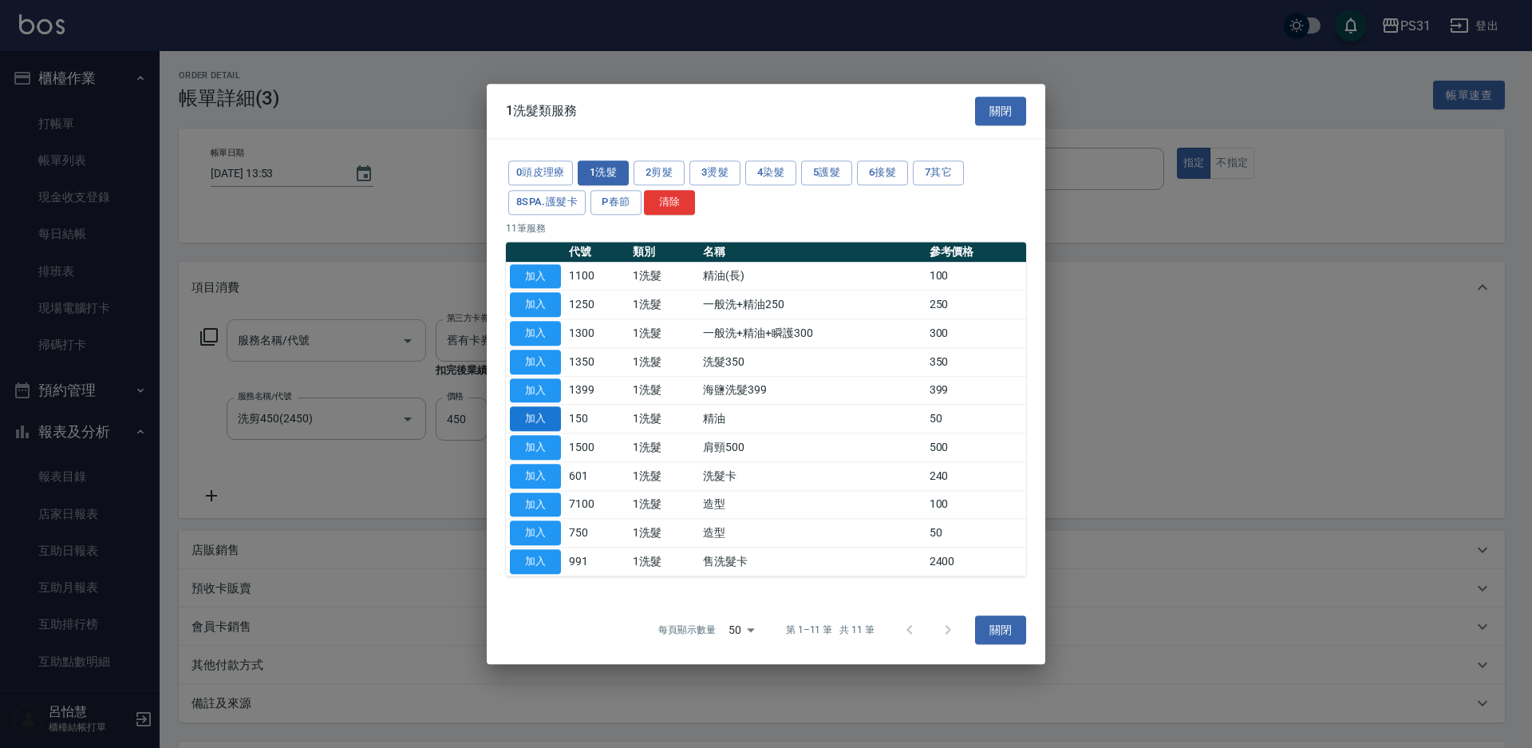
click at [534, 417] on button "加入" at bounding box center [535, 419] width 51 height 25
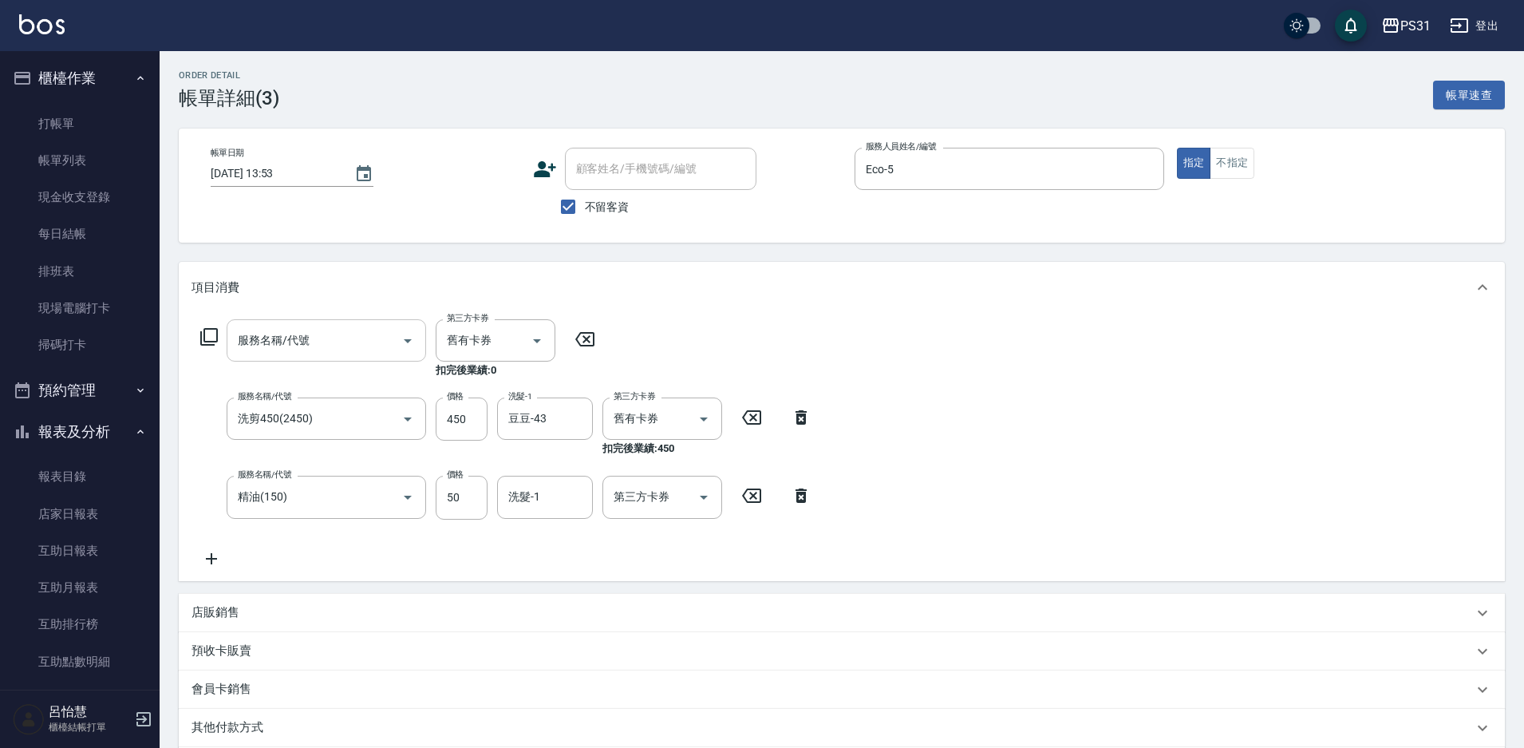
click at [585, 345] on icon at bounding box center [585, 339] width 40 height 19
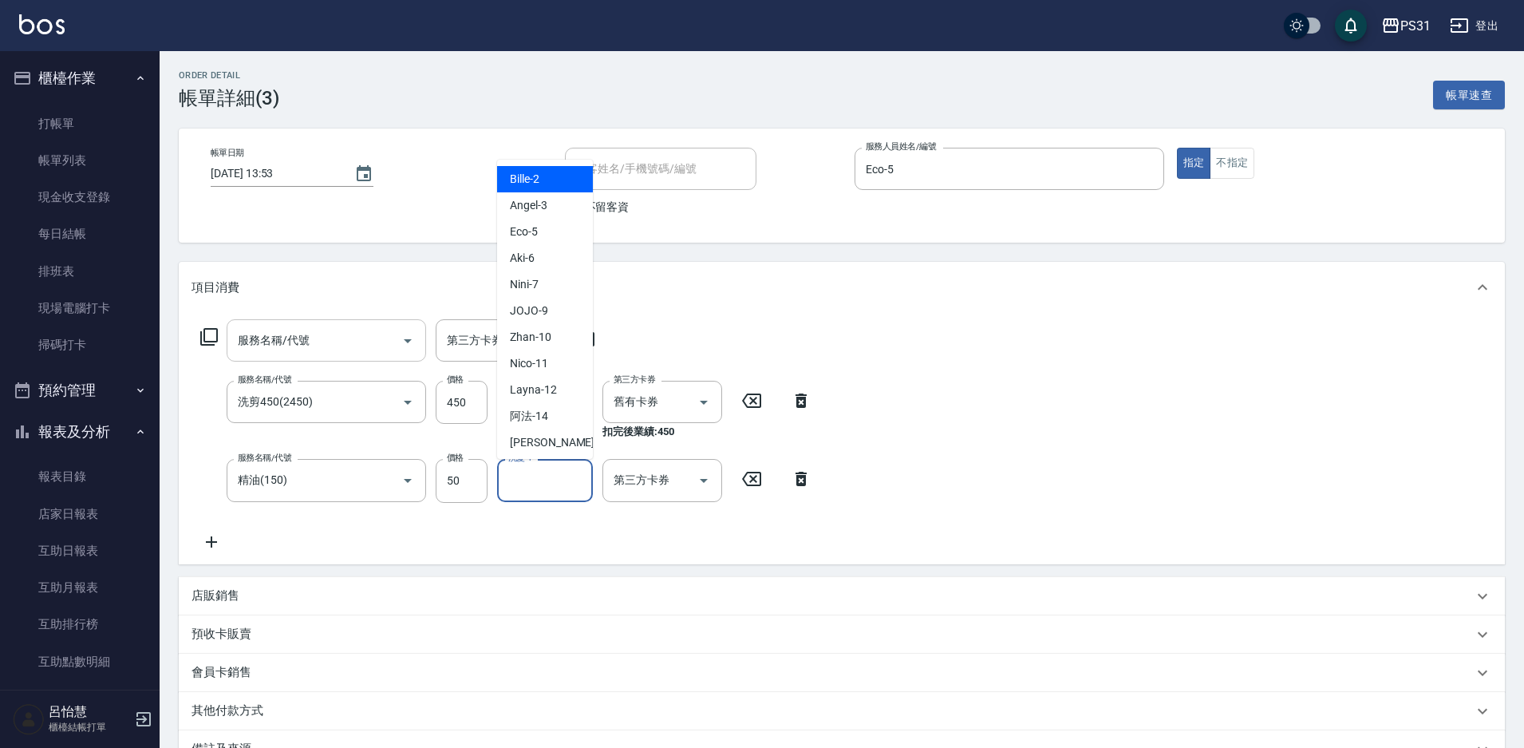
click at [553, 477] on input "洗髮-1" at bounding box center [544, 480] width 81 height 28
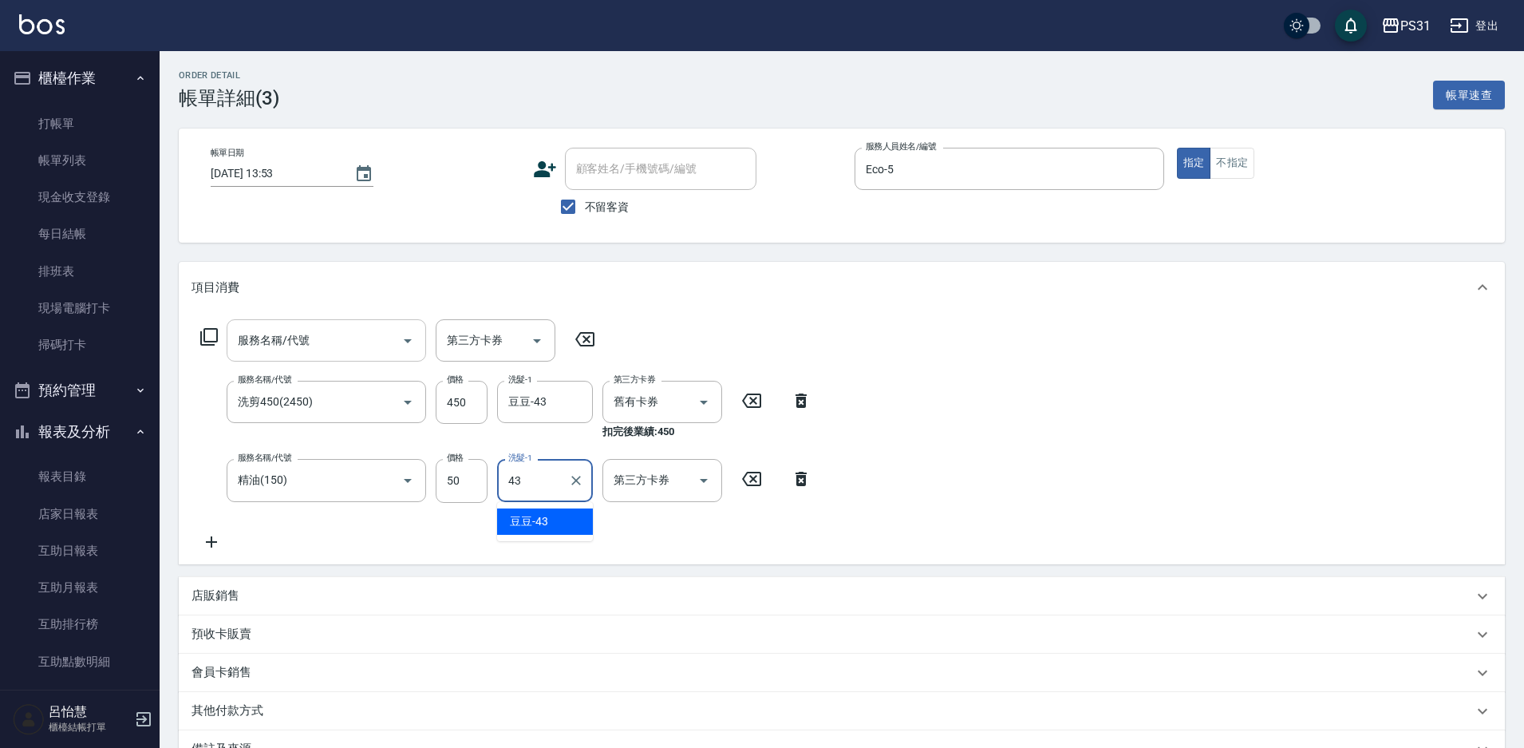
type input "豆豆-43"
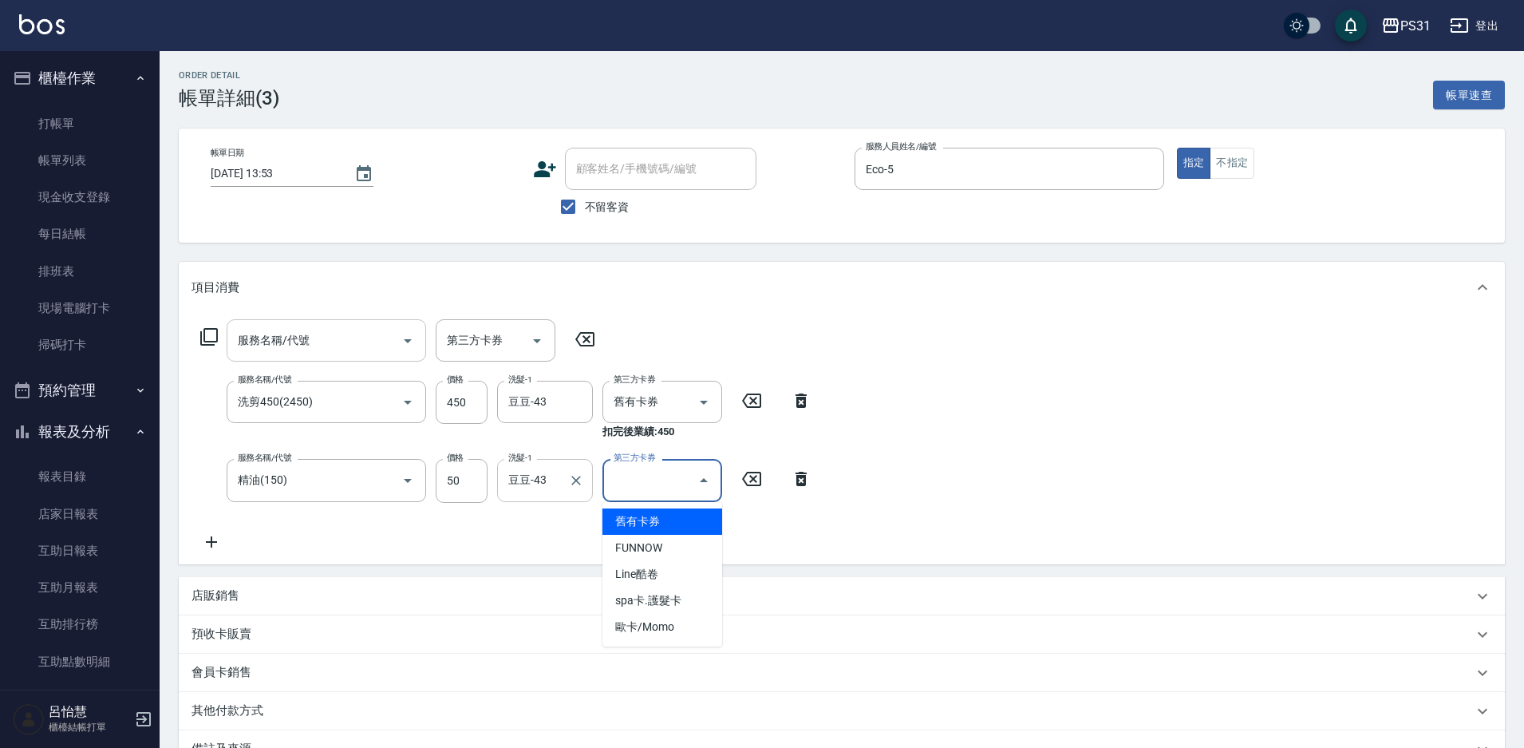
type input "舊有卡券"
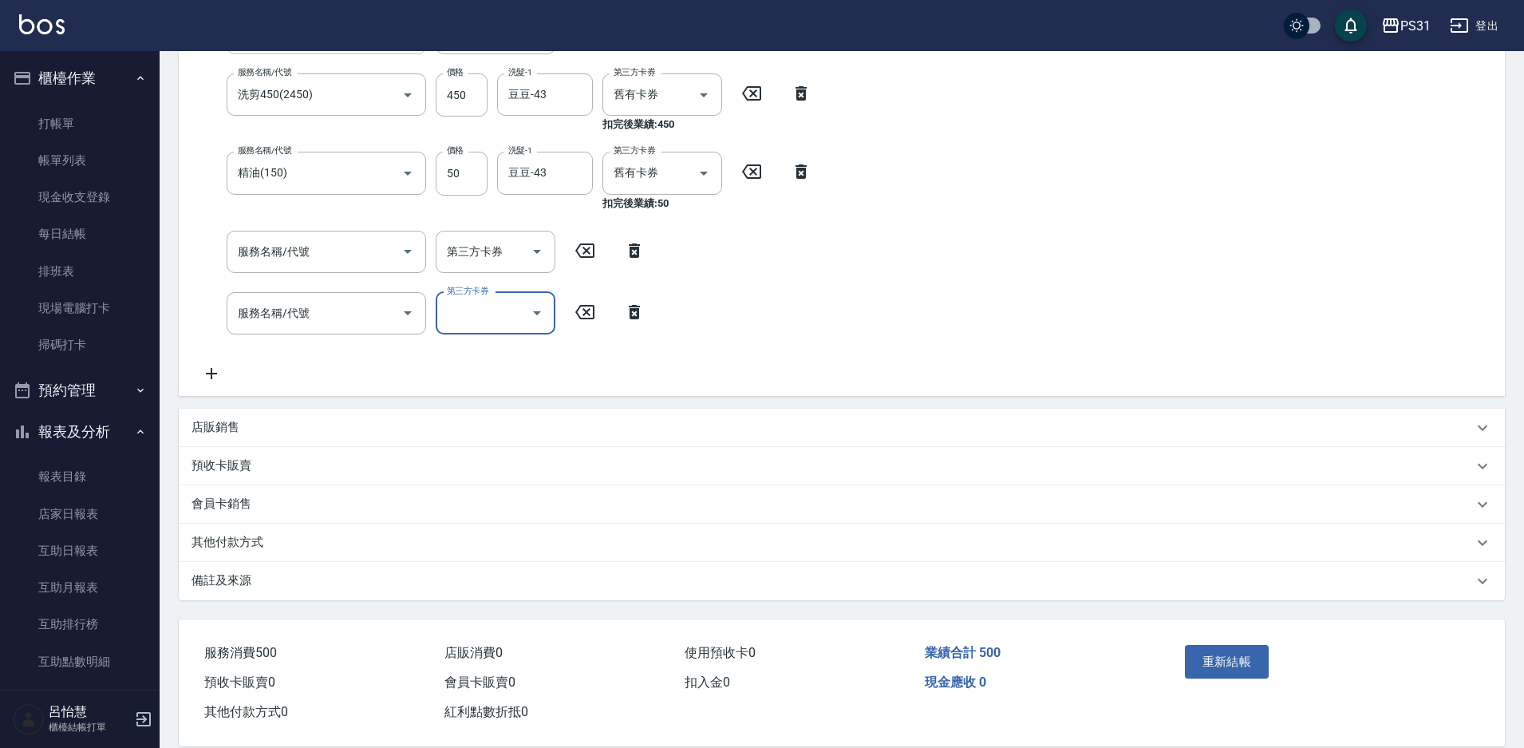
scroll to position [319, 0]
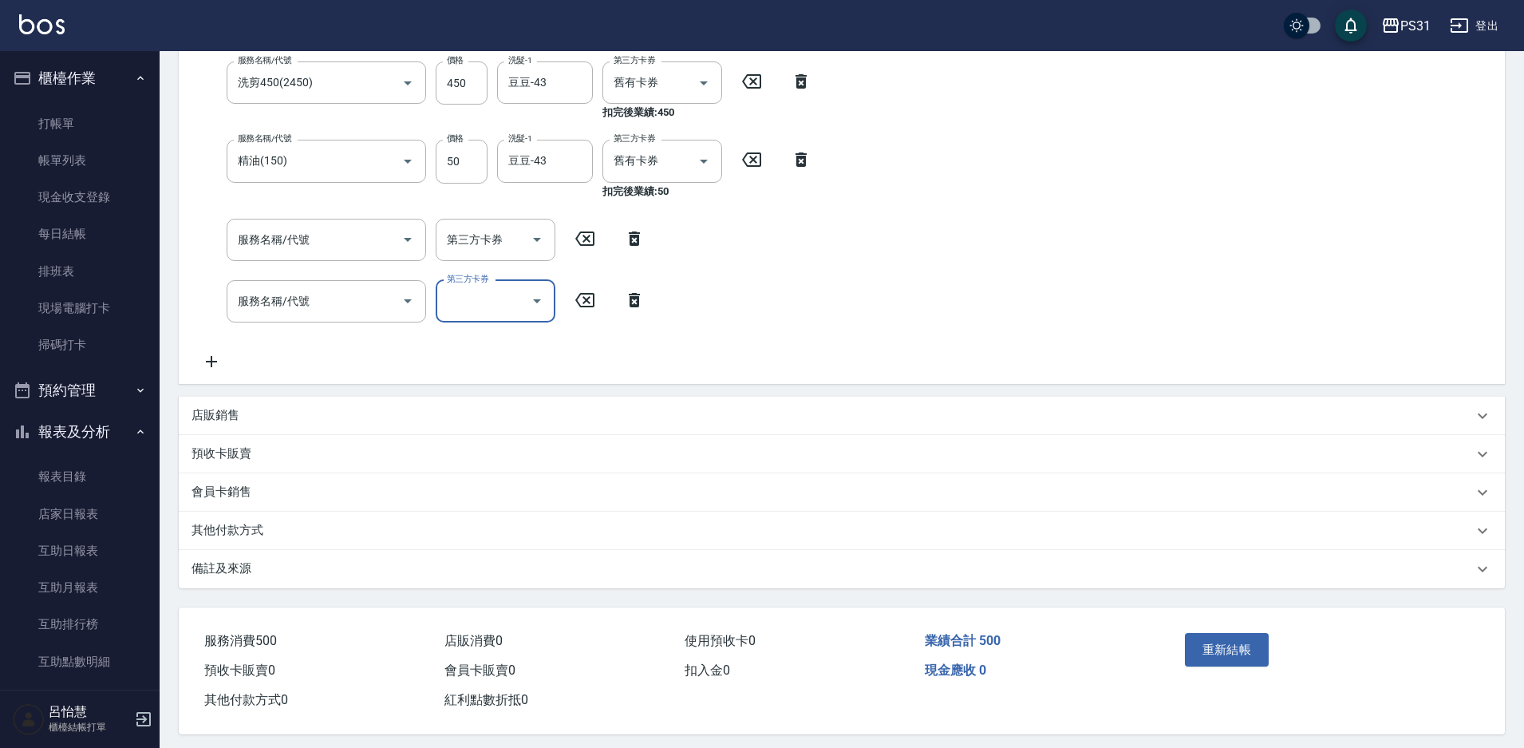
drag, startPoint x: 629, startPoint y: 239, endPoint x: 633, endPoint y: 262, distance: 23.5
click at [630, 237] on icon at bounding box center [634, 238] width 40 height 19
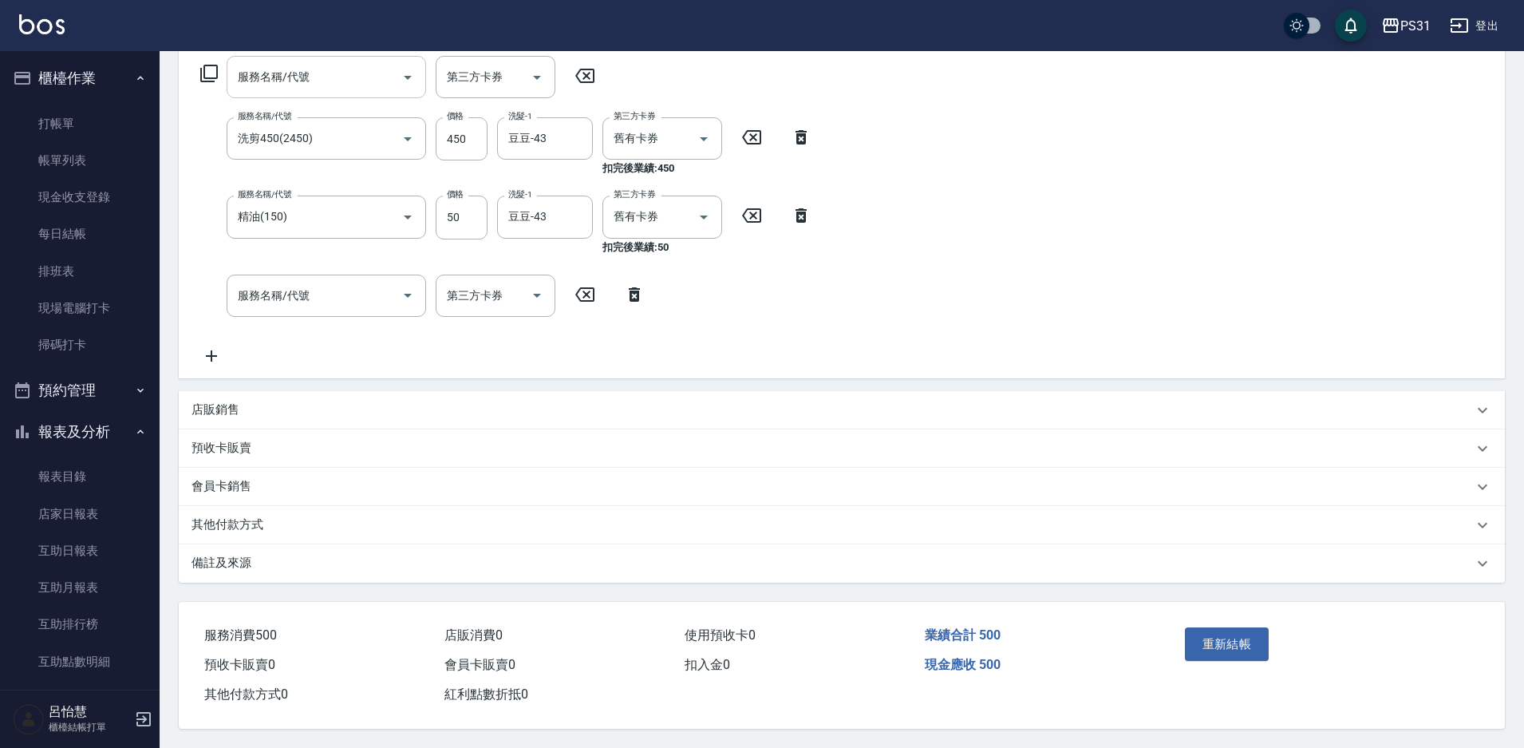
click at [642, 293] on icon at bounding box center [634, 294] width 40 height 19
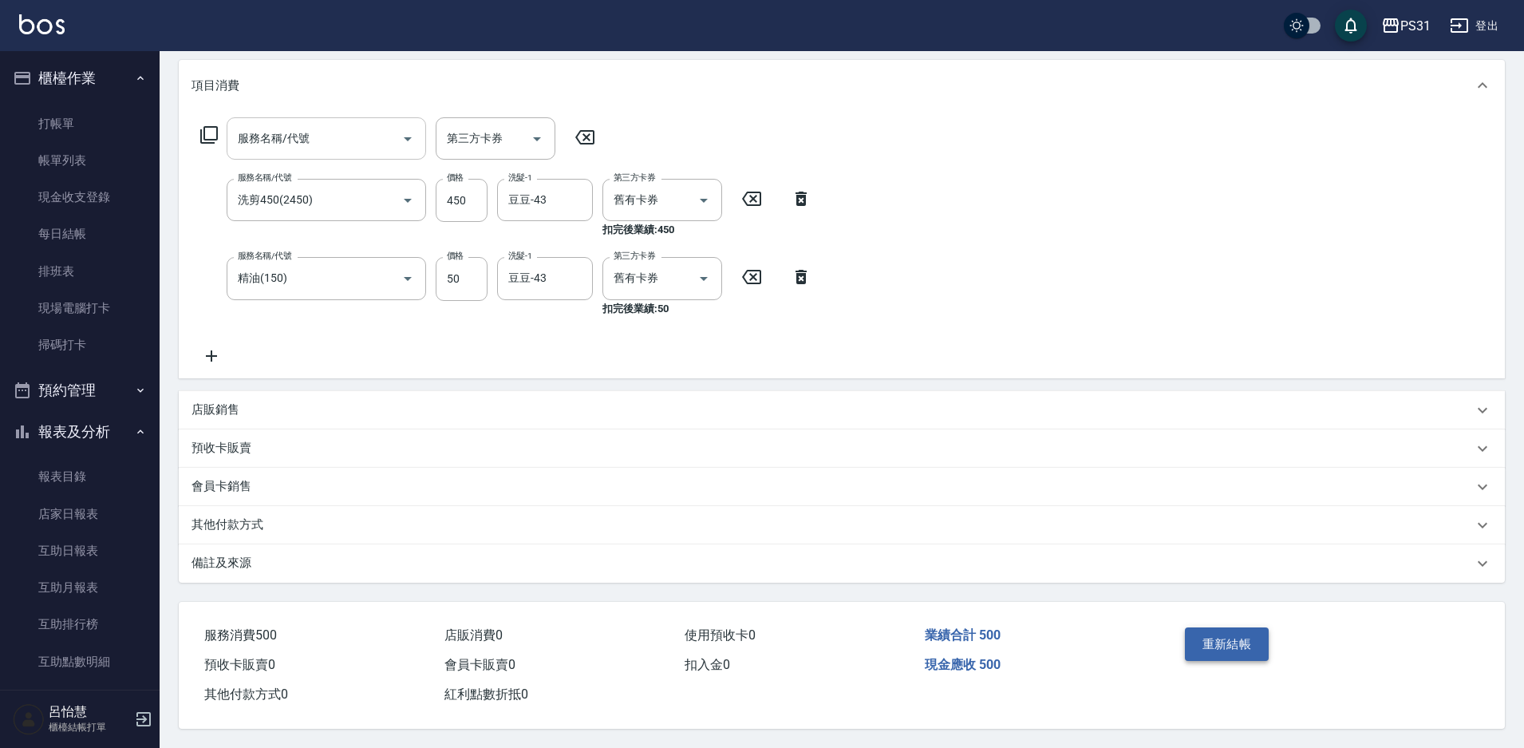
click at [1226, 639] on button "重新結帳" at bounding box center [1227, 644] width 85 height 34
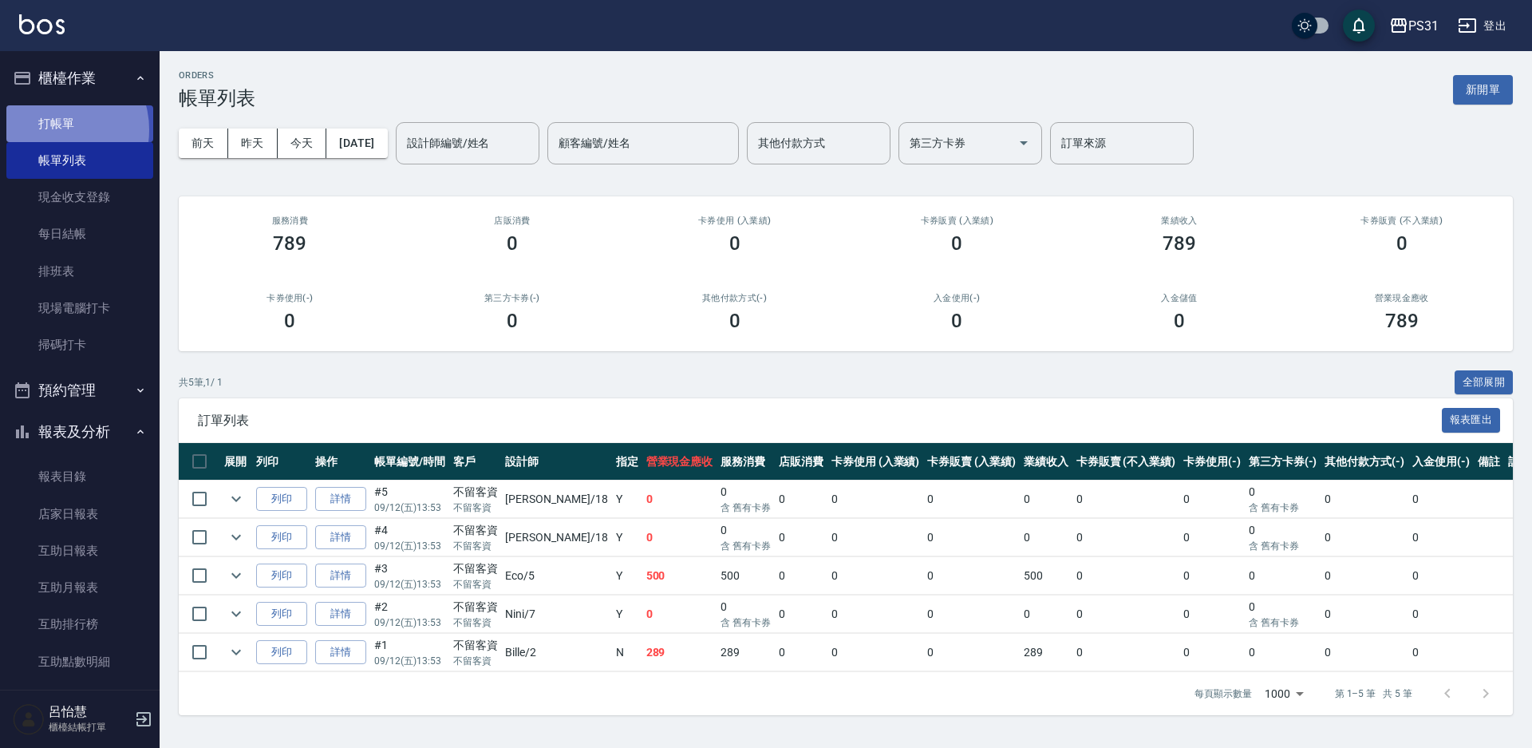
click at [56, 129] on link "打帳單" at bounding box center [79, 123] width 147 height 37
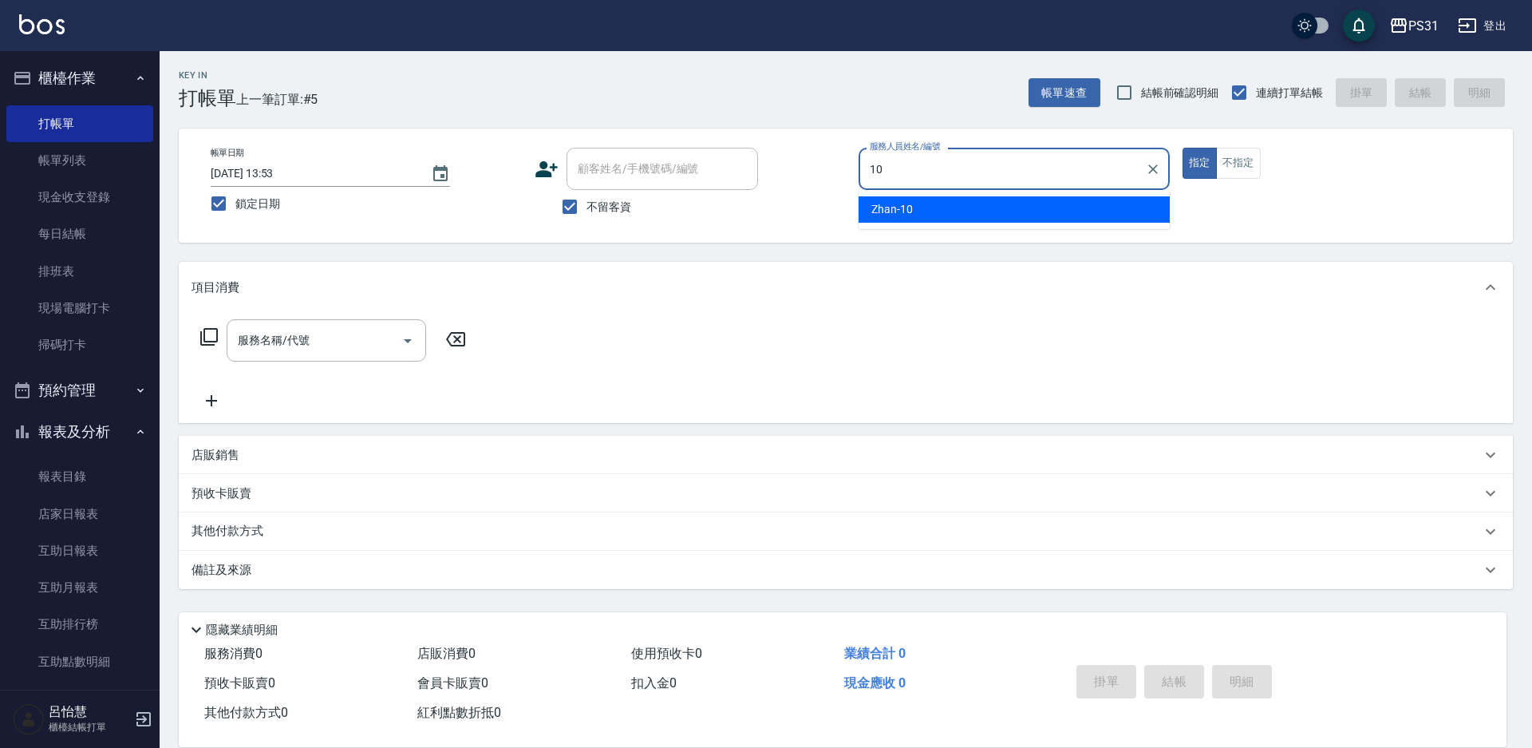
type input "Zhan-10"
type button "true"
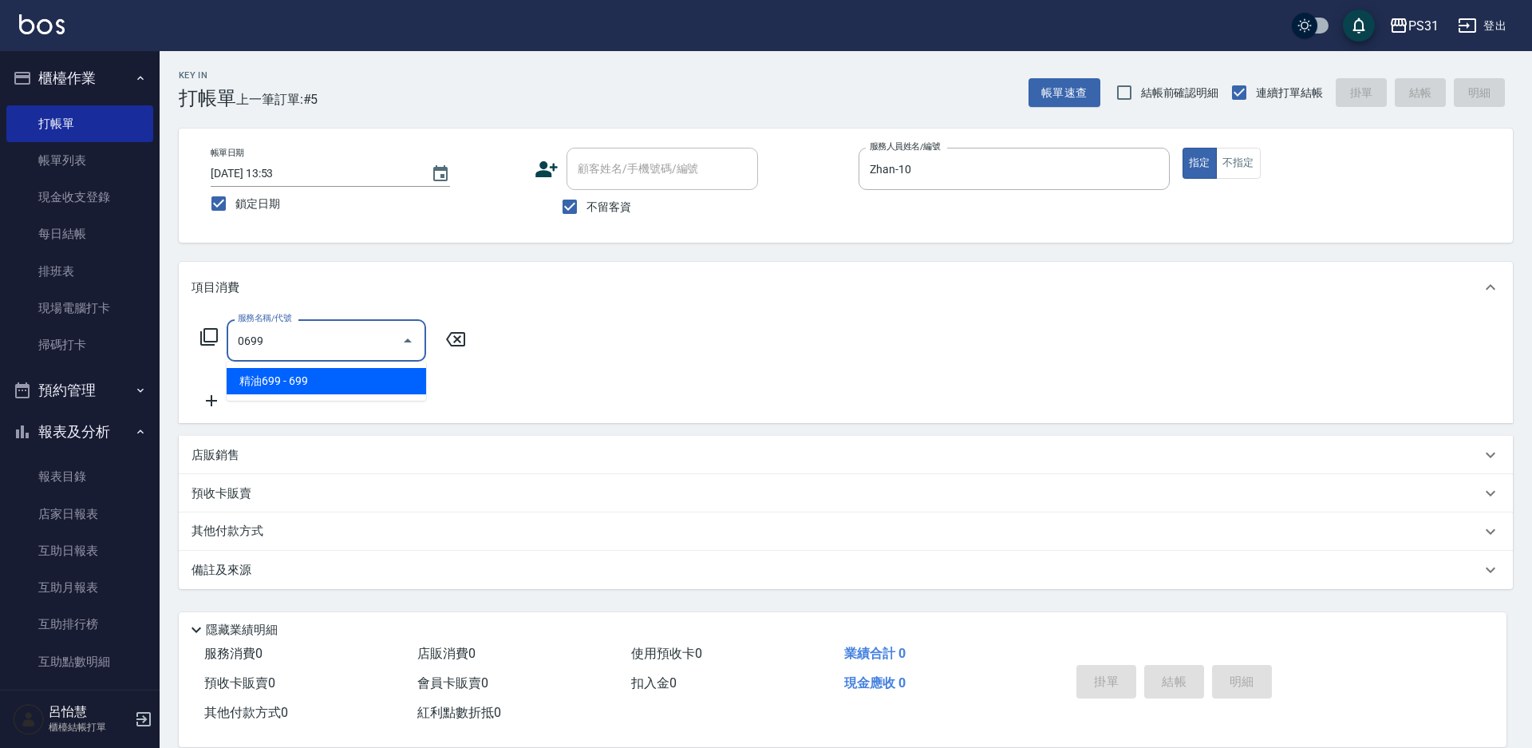
type input "精油699(0699)"
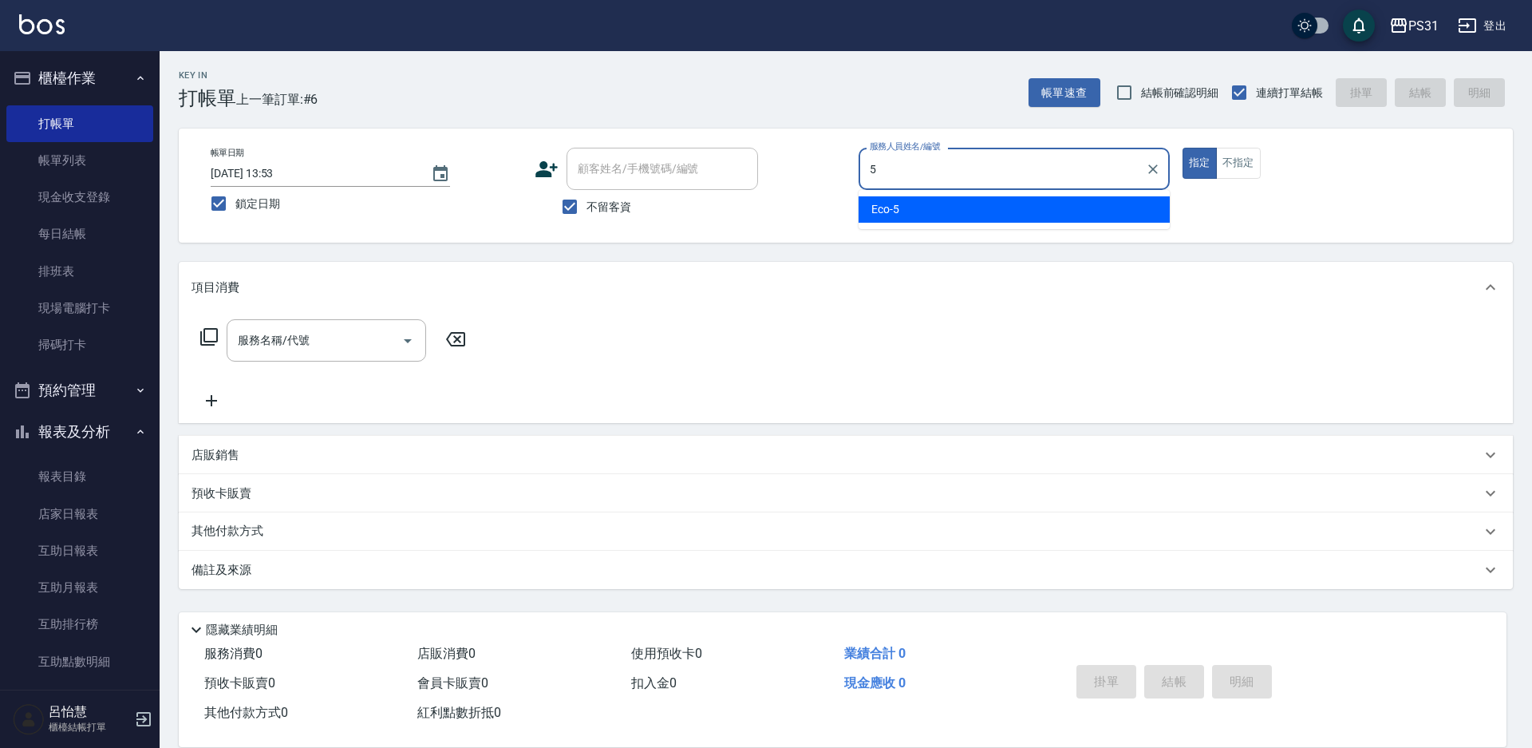
type input "Eco-5"
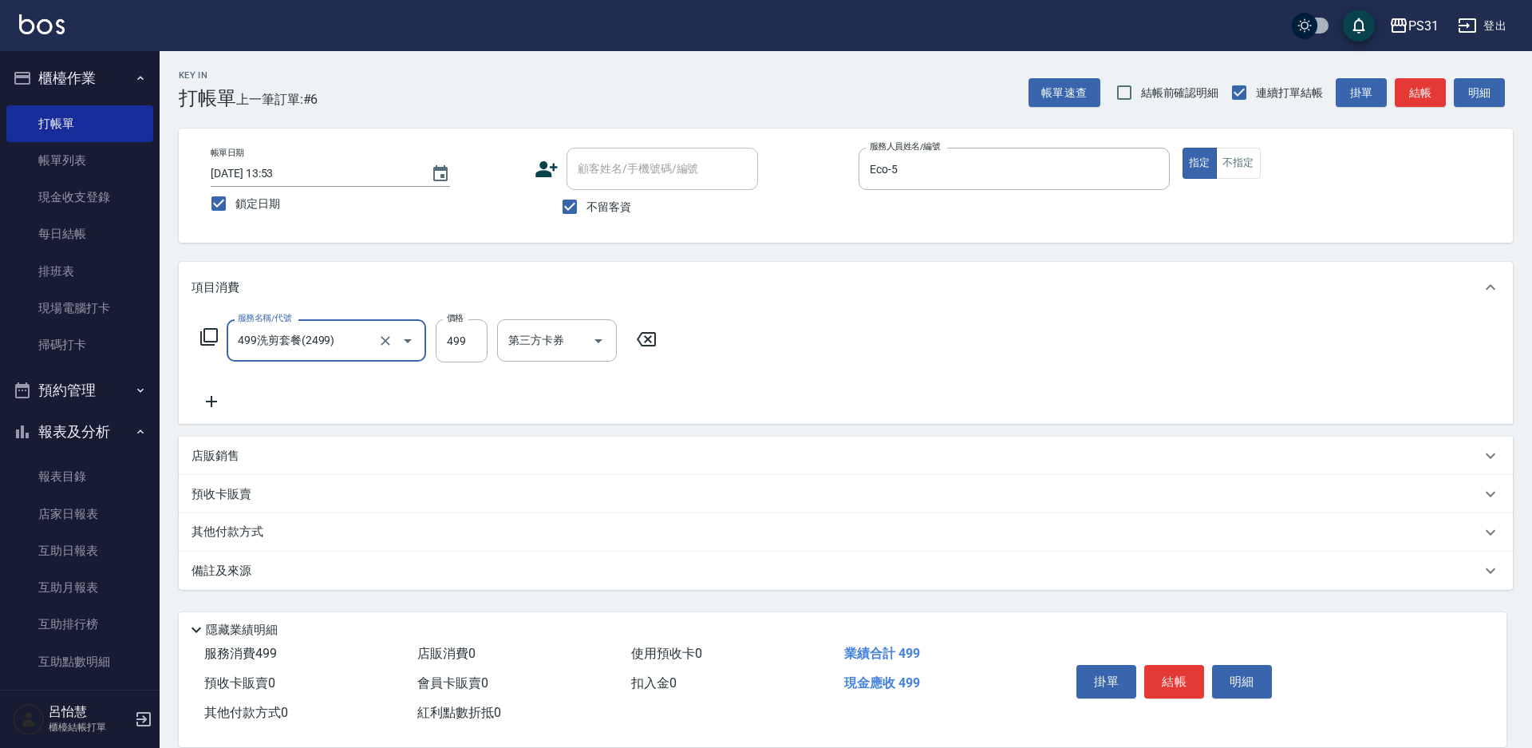
type input "499洗剪套餐(2499)"
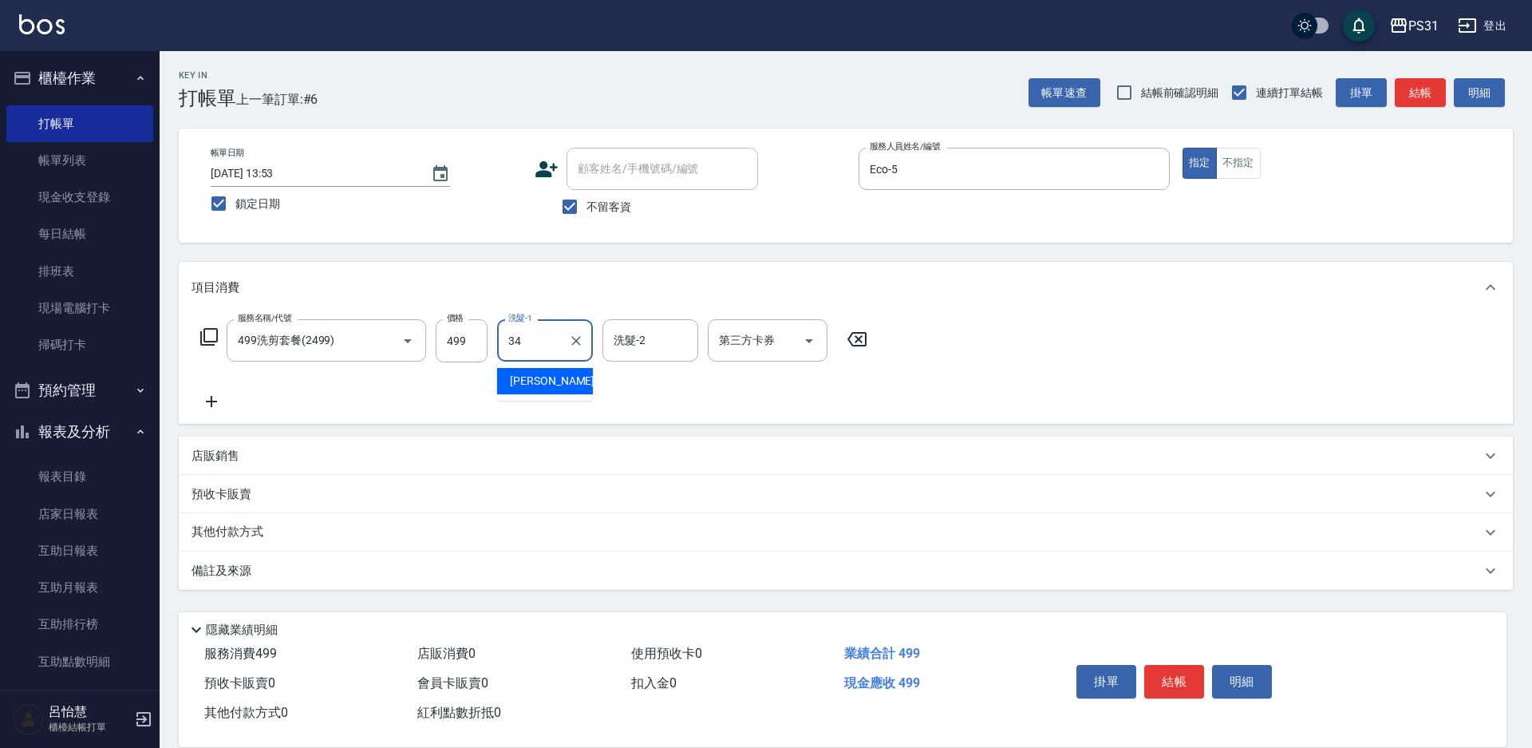
type input "鈺欣-34"
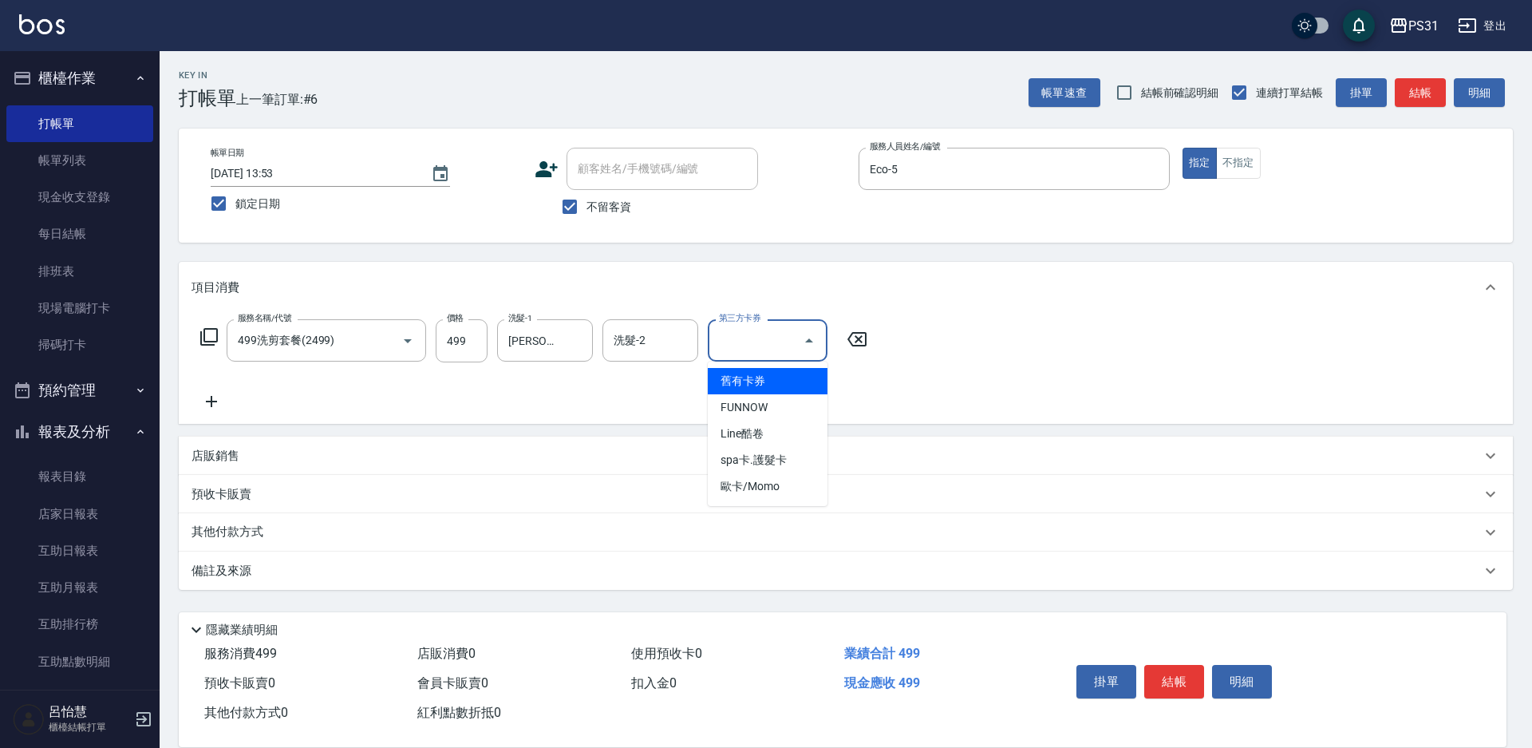
type input "舊有卡券"
